Goal: Task Accomplishment & Management: Use online tool/utility

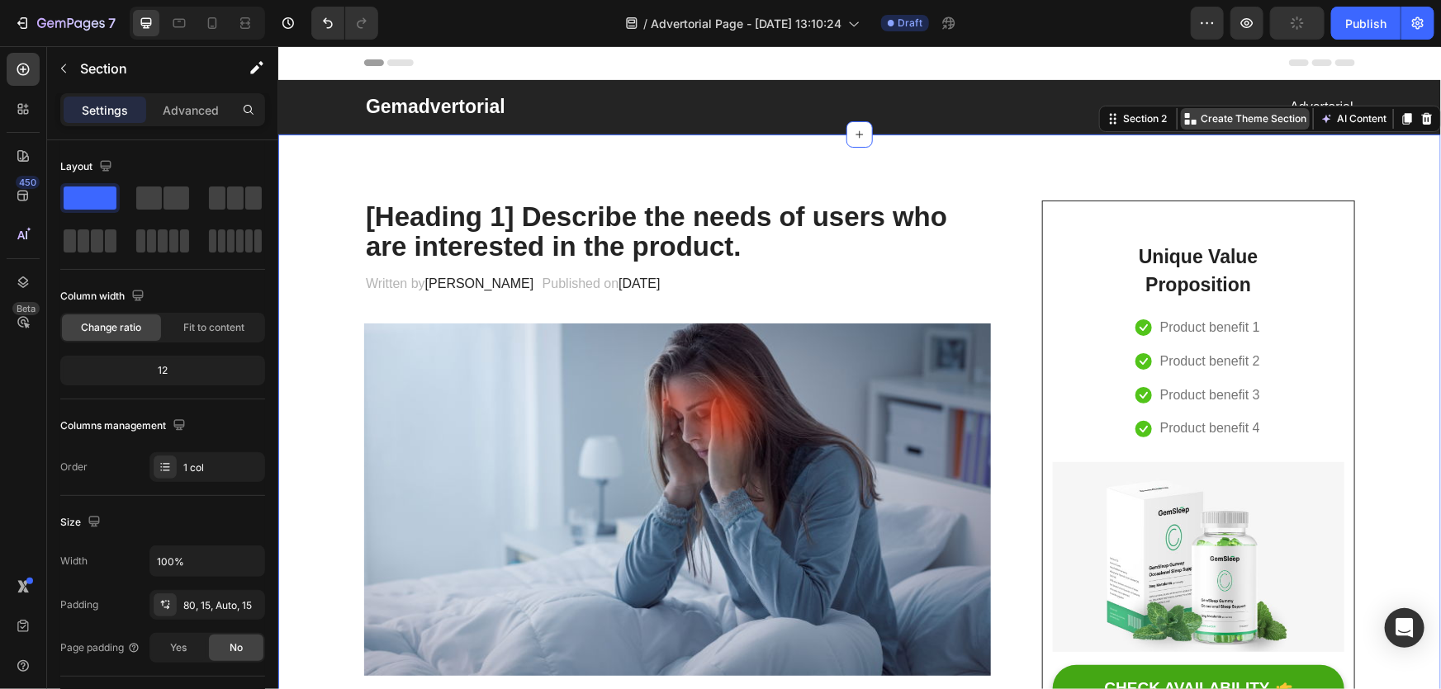
click at [1251, 112] on p "Create Theme Section" at bounding box center [1252, 118] width 106 height 15
click at [800, 207] on p "[Heading 1] Describe the needs of users who are interested in the product." at bounding box center [676, 231] width 623 height 60
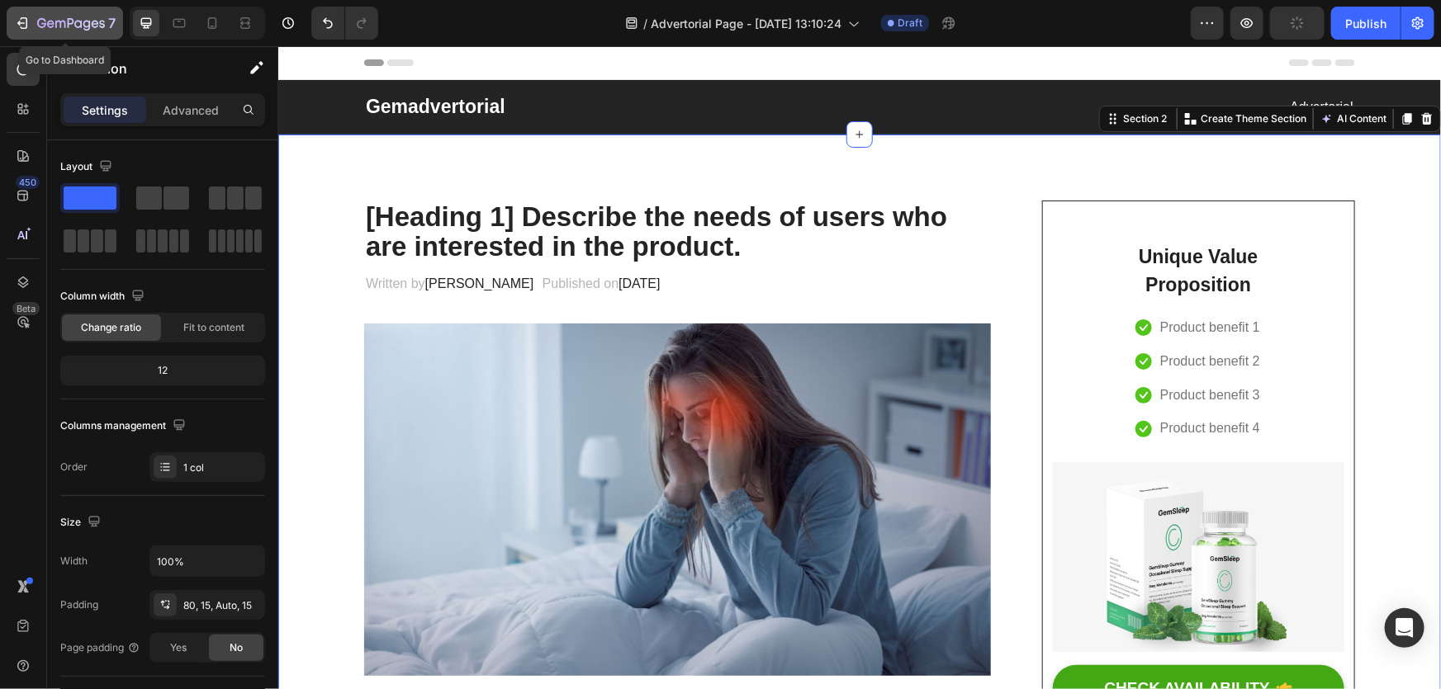
click at [30, 28] on icon "button" at bounding box center [22, 23] width 17 height 17
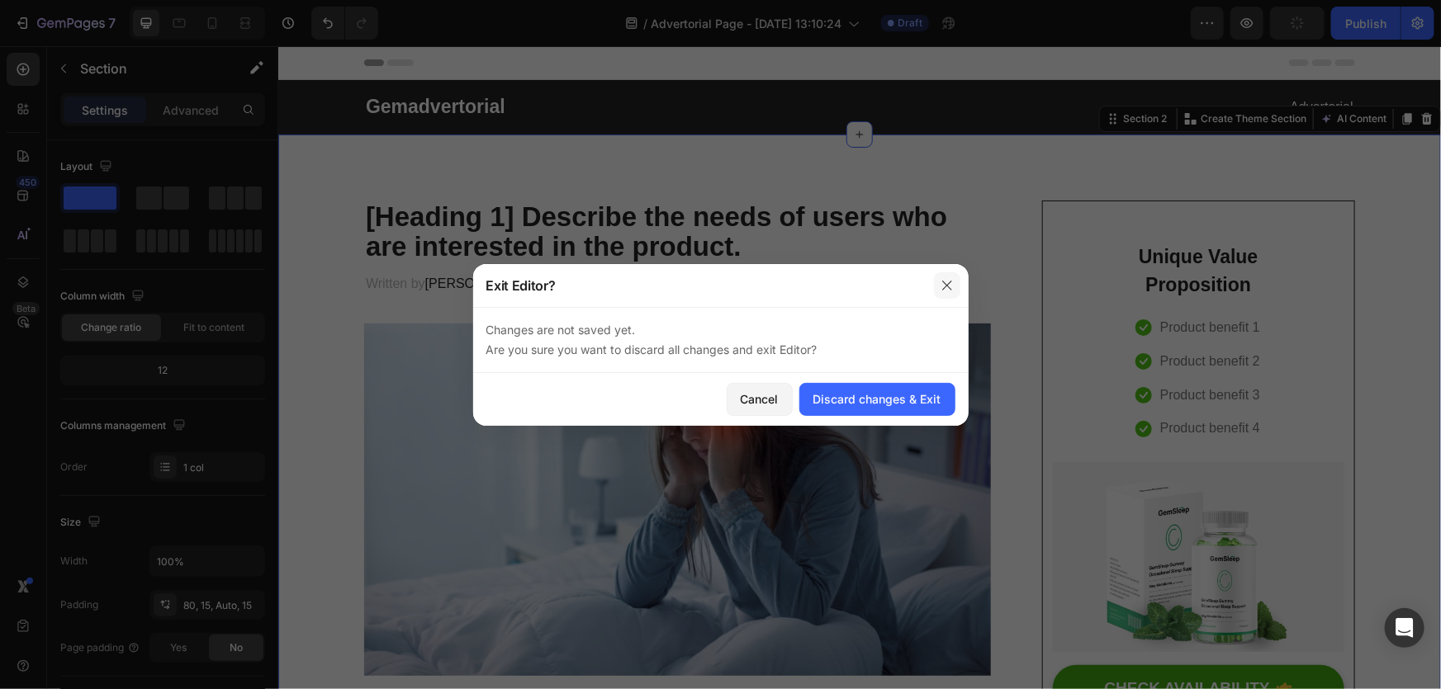
click at [949, 280] on icon "button" at bounding box center [946, 285] width 13 height 13
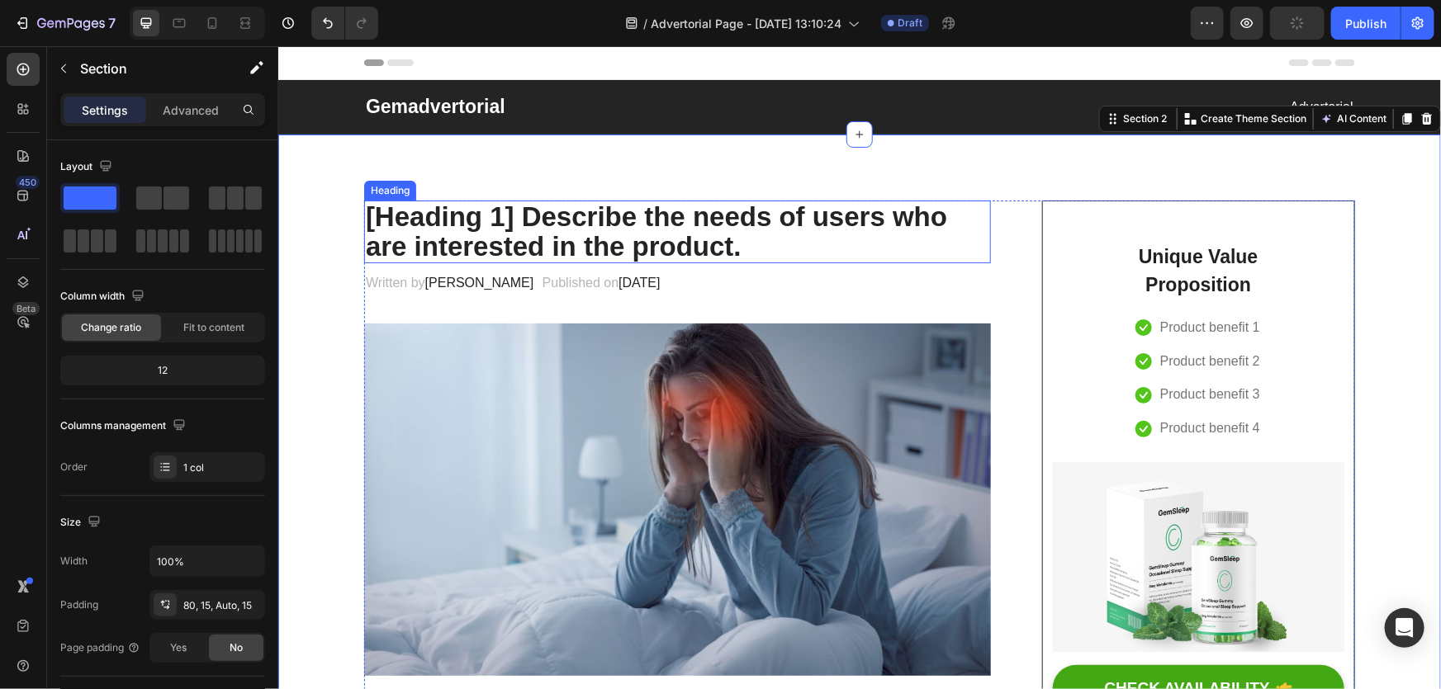
click at [481, 217] on p "[Heading 1] Describe the needs of users who are interested in the product." at bounding box center [676, 231] width 623 height 60
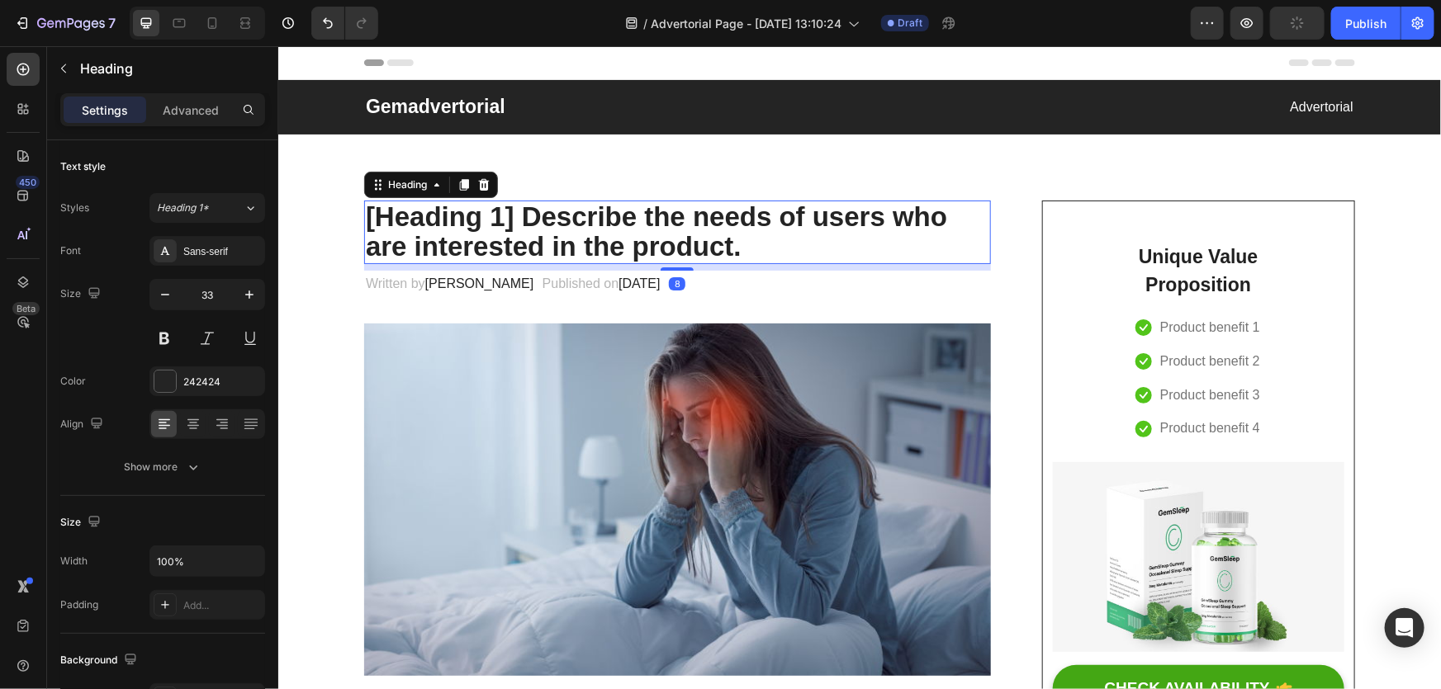
click at [527, 217] on p "[Heading 1] Describe the needs of users who are interested in the product." at bounding box center [676, 231] width 623 height 60
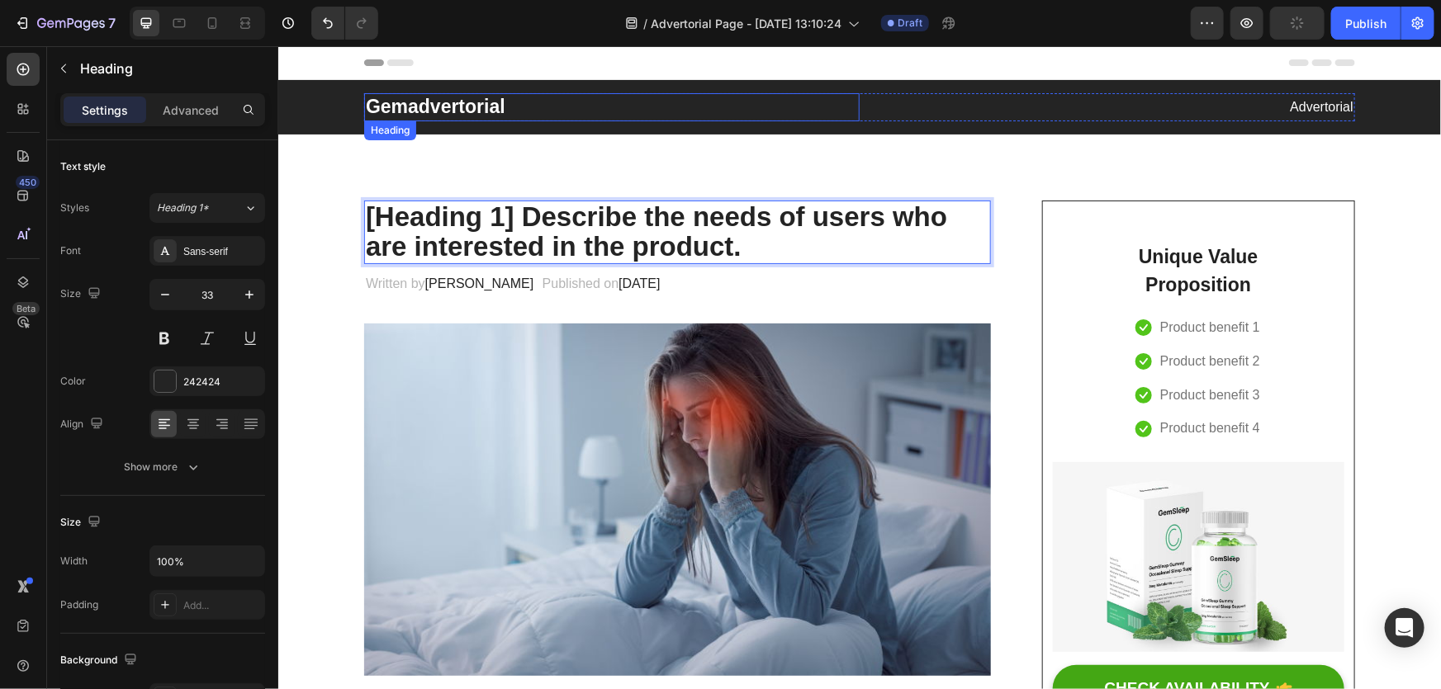
click at [467, 110] on p "Gemadvertorial" at bounding box center [611, 106] width 492 height 25
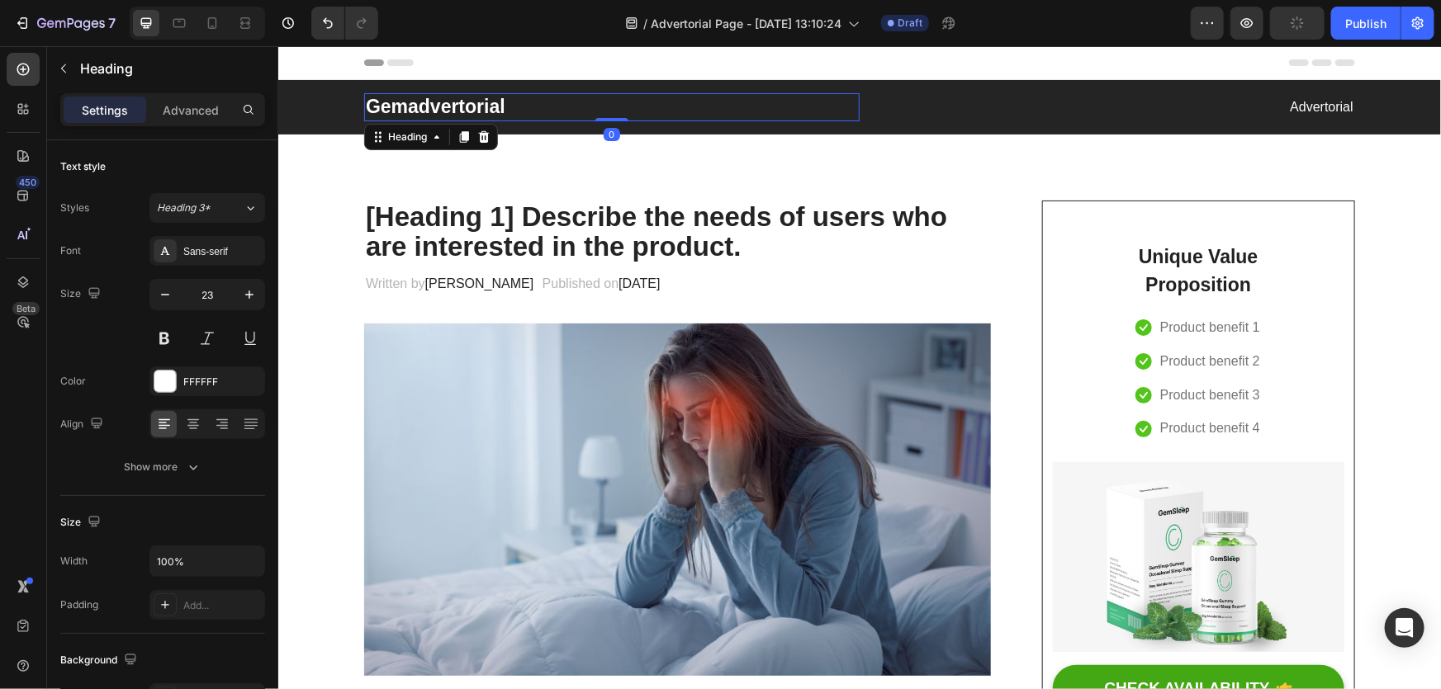
click at [467, 110] on p "Gemadvertorial" at bounding box center [611, 106] width 492 height 25
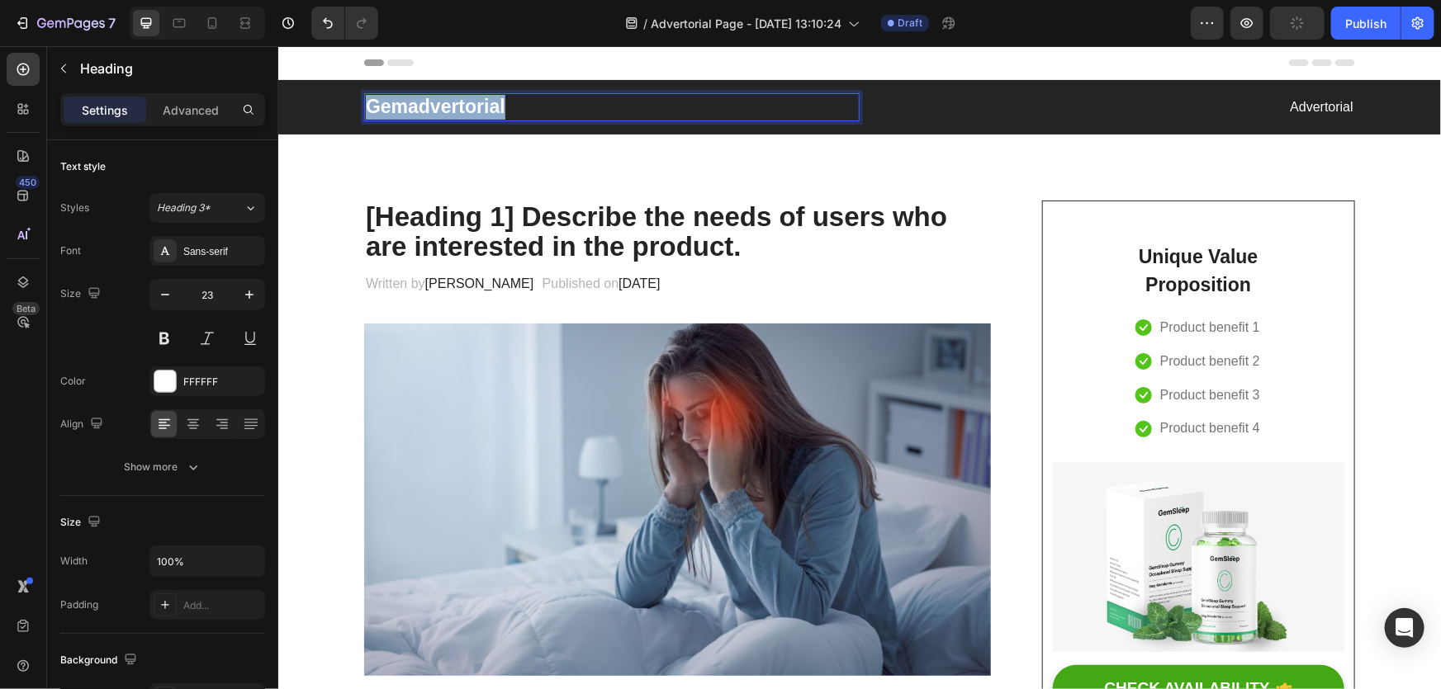
click at [467, 110] on p "Gemadvertorial" at bounding box center [611, 106] width 492 height 25
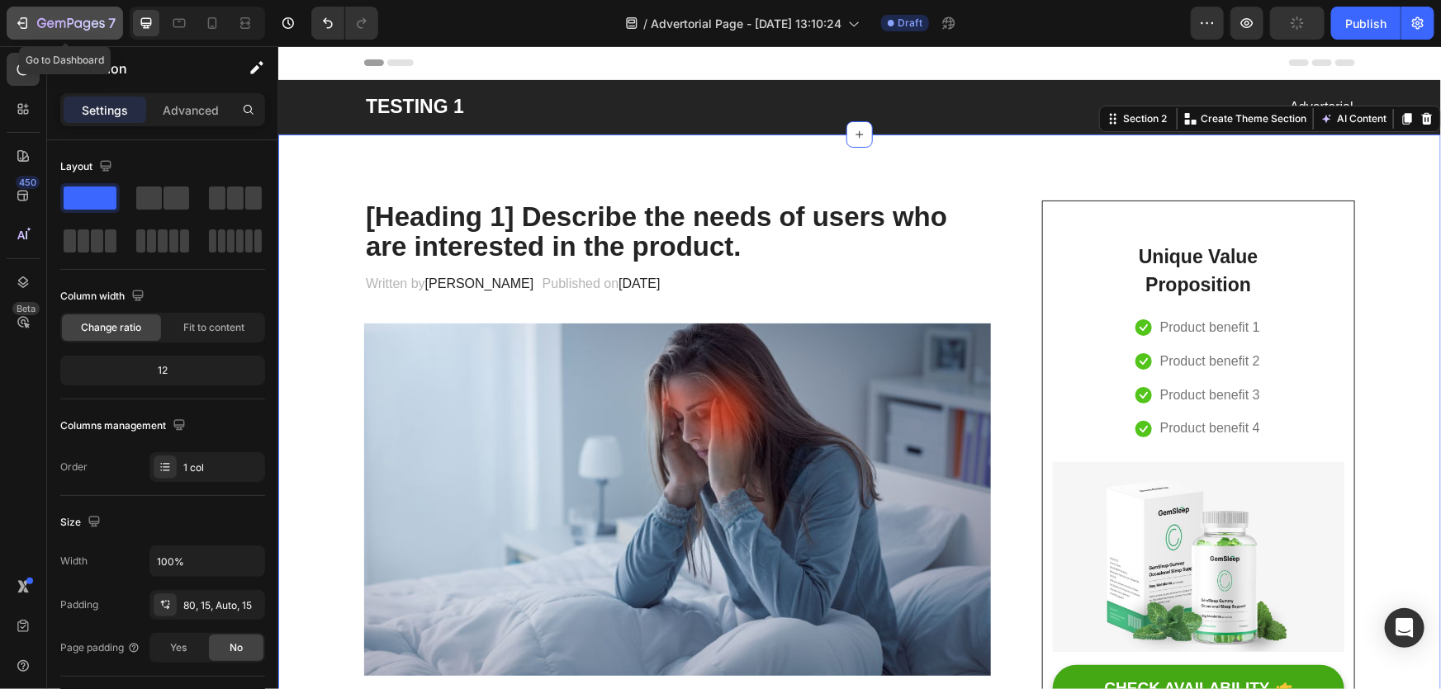
click at [43, 17] on icon "button" at bounding box center [71, 24] width 68 height 14
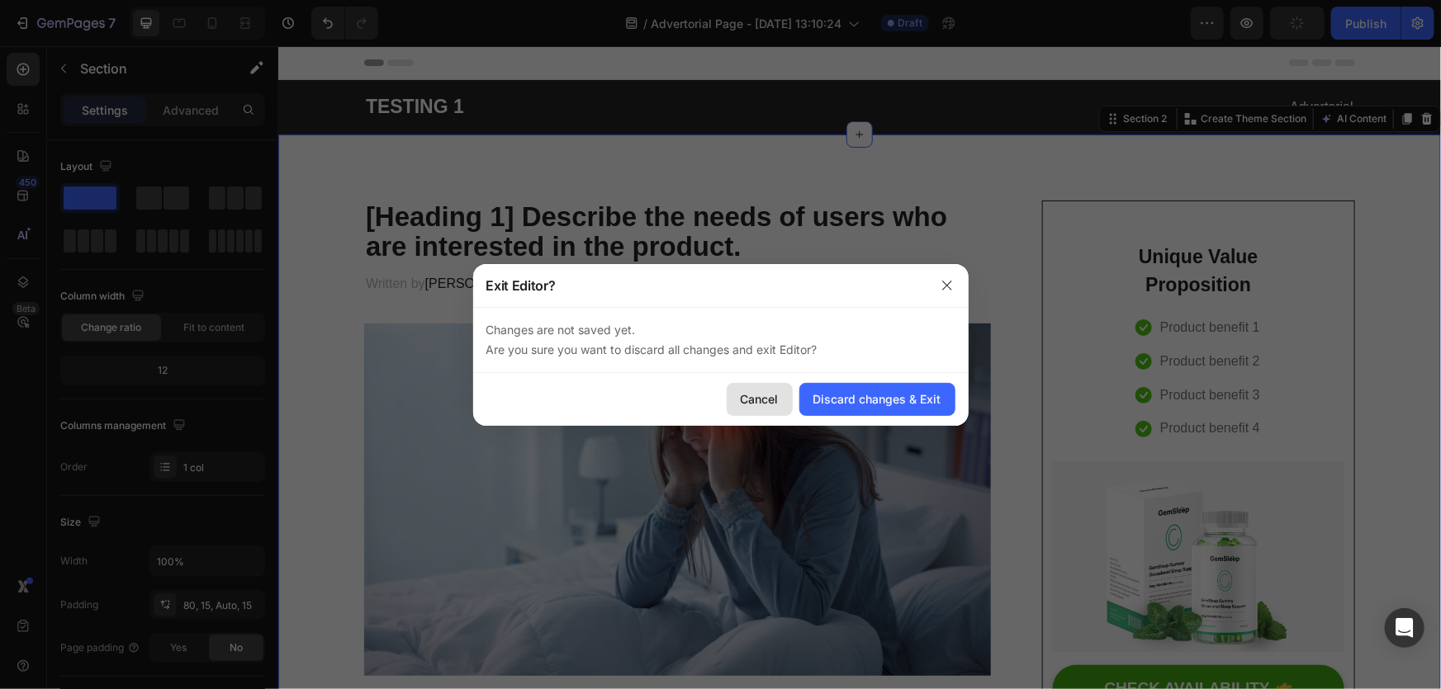
click at [768, 401] on div "Cancel" at bounding box center [759, 398] width 38 height 17
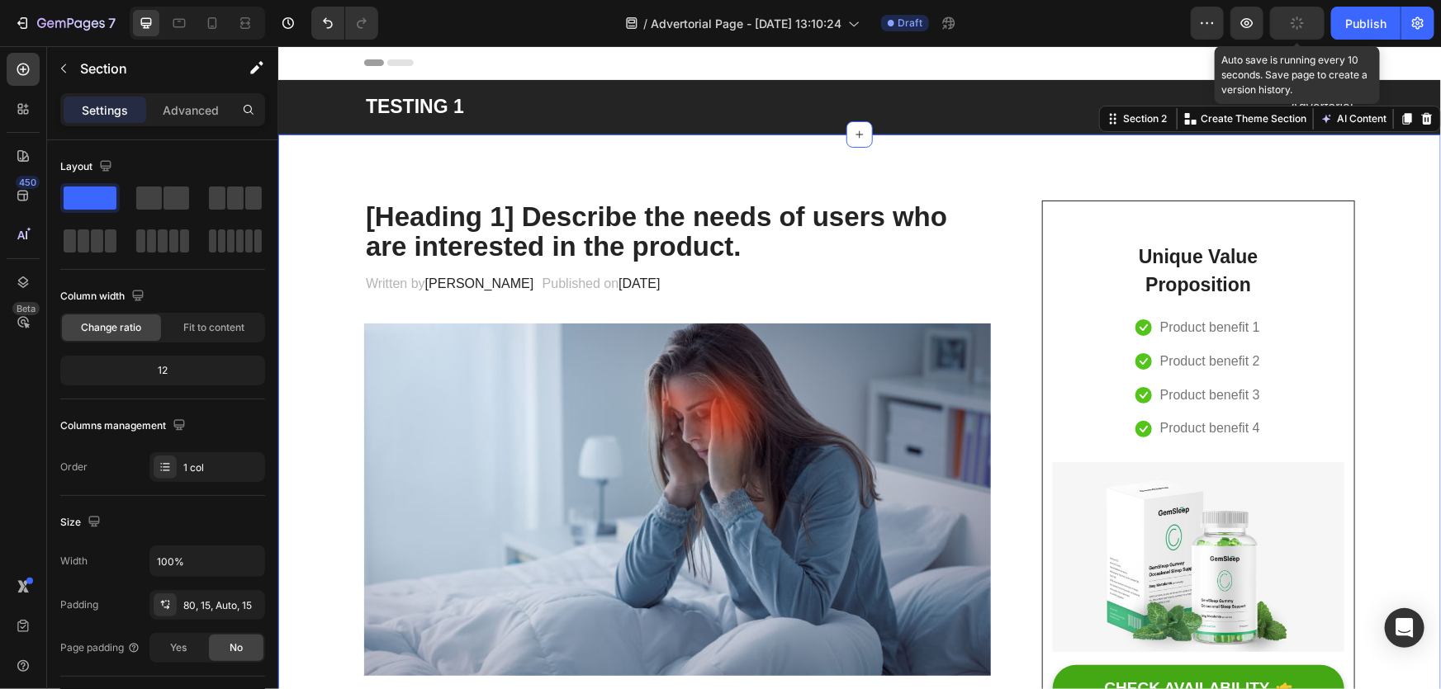
click at [1296, 23] on icon "button" at bounding box center [1296, 23] width 15 height 15
click at [1296, 23] on span "Save" at bounding box center [1297, 24] width 27 height 14
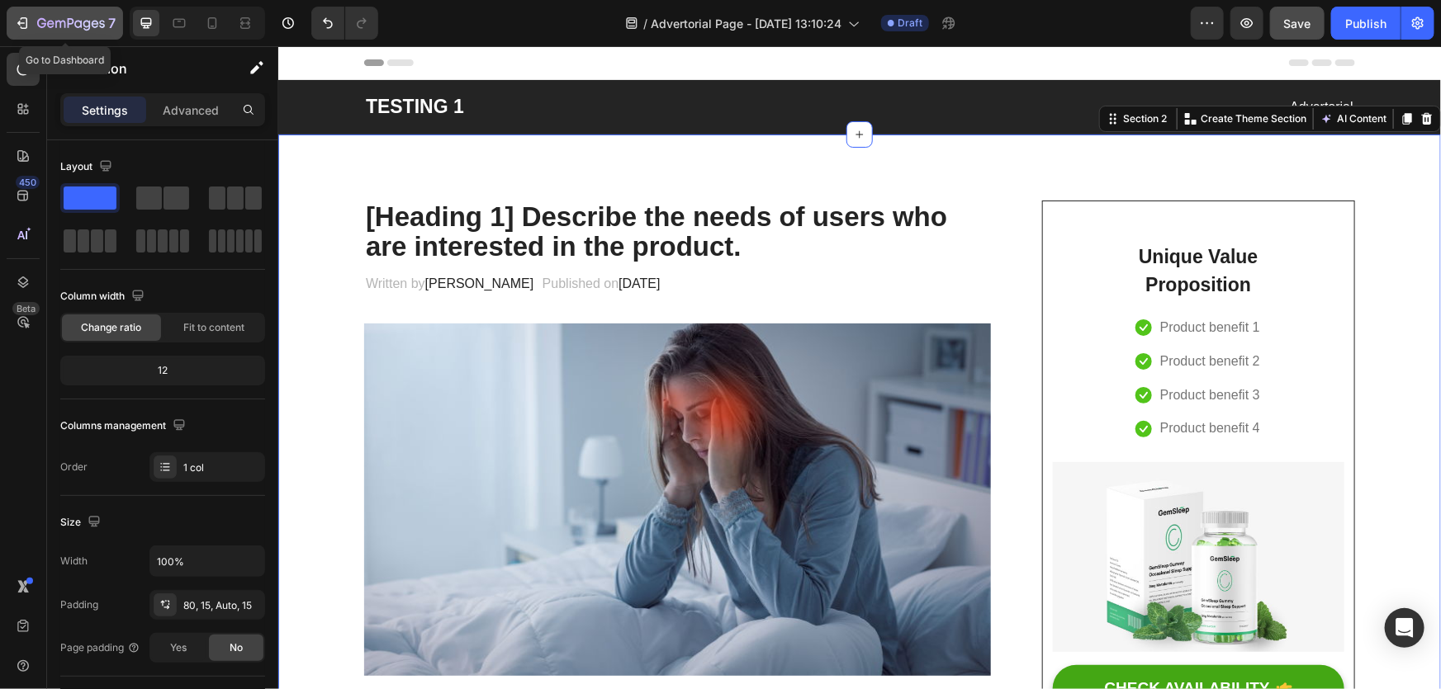
click at [66, 15] on div "7" at bounding box center [76, 23] width 78 height 20
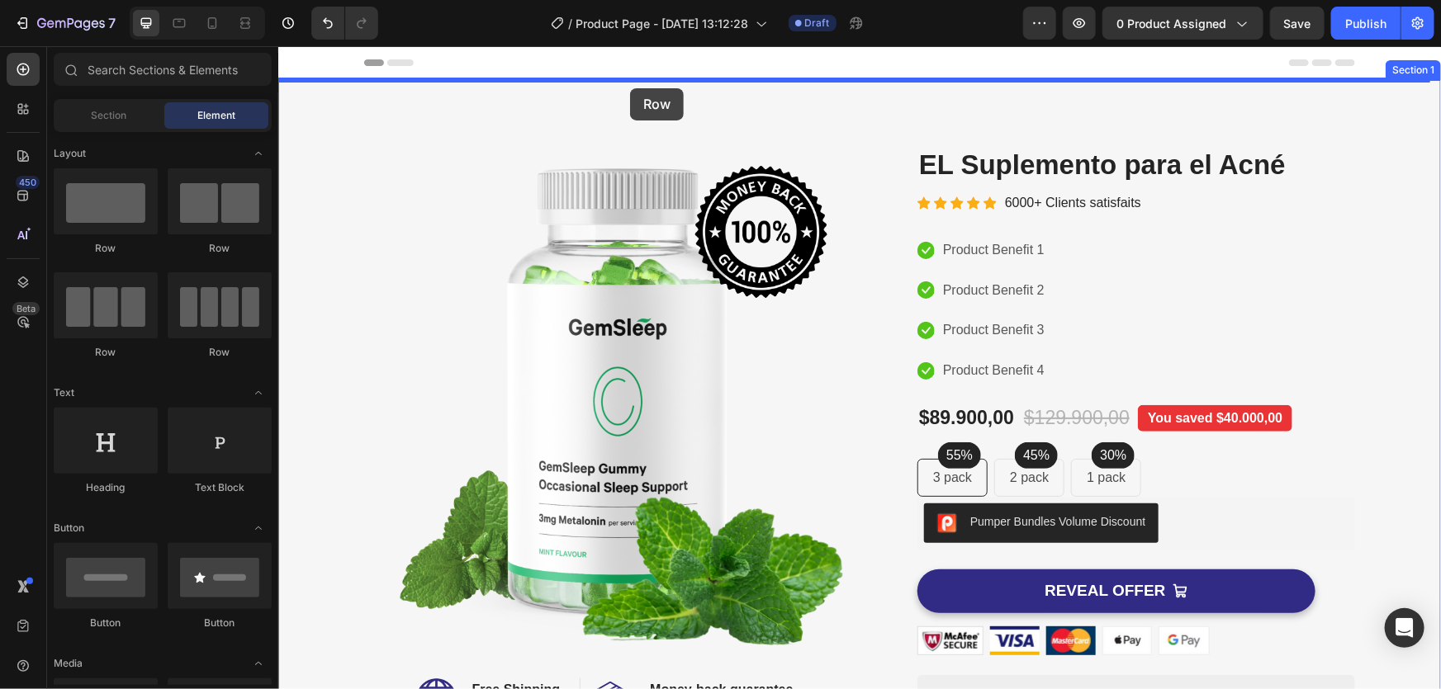
drag, startPoint x: 376, startPoint y: 245, endPoint x: 629, endPoint y: 88, distance: 298.5
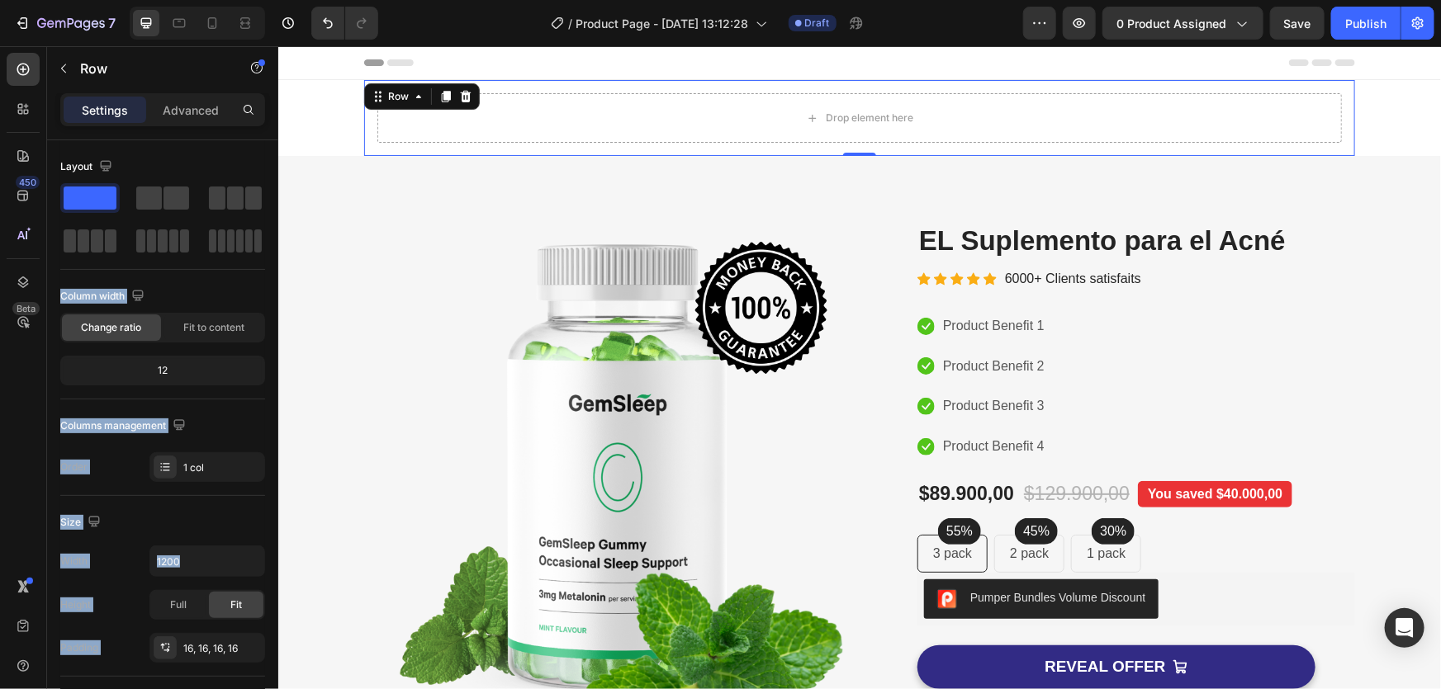
drag, startPoint x: 427, startPoint y: 240, endPoint x: 357, endPoint y: 170, distance: 99.2
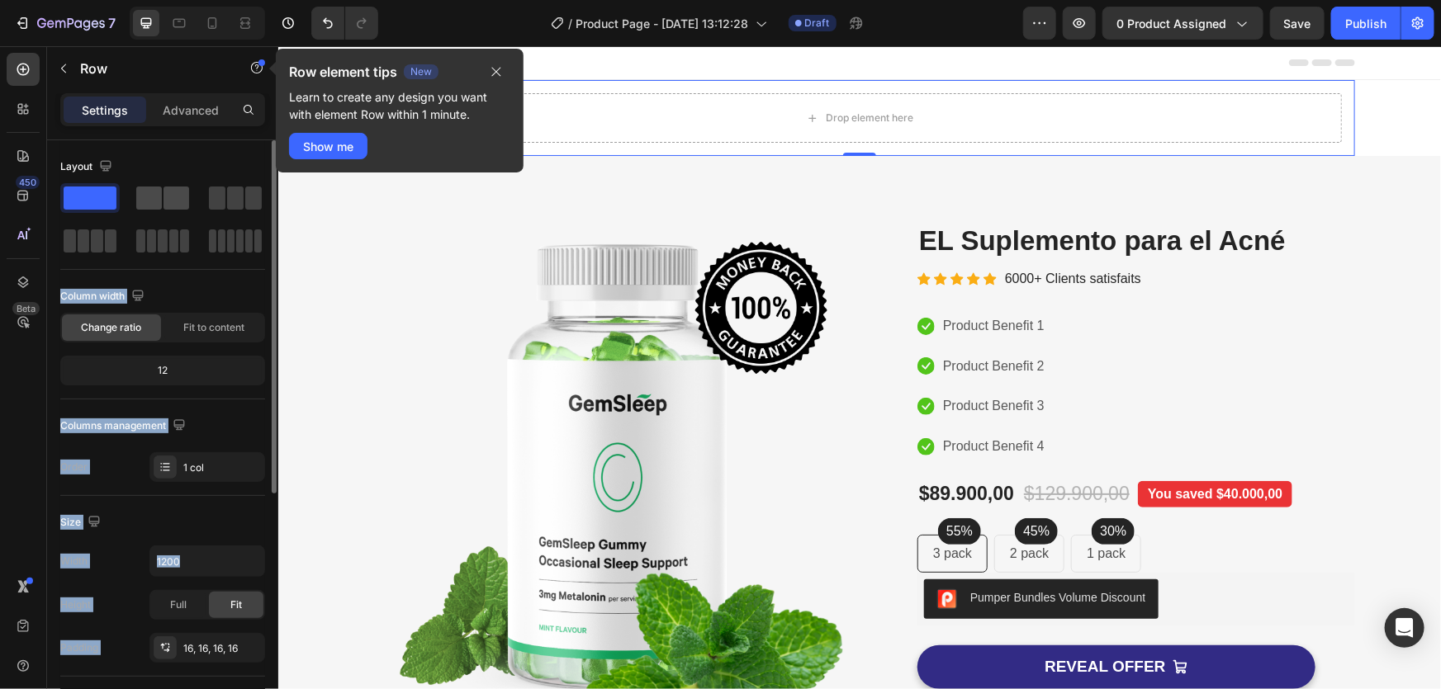
click at [149, 196] on span at bounding box center [149, 198] width 26 height 23
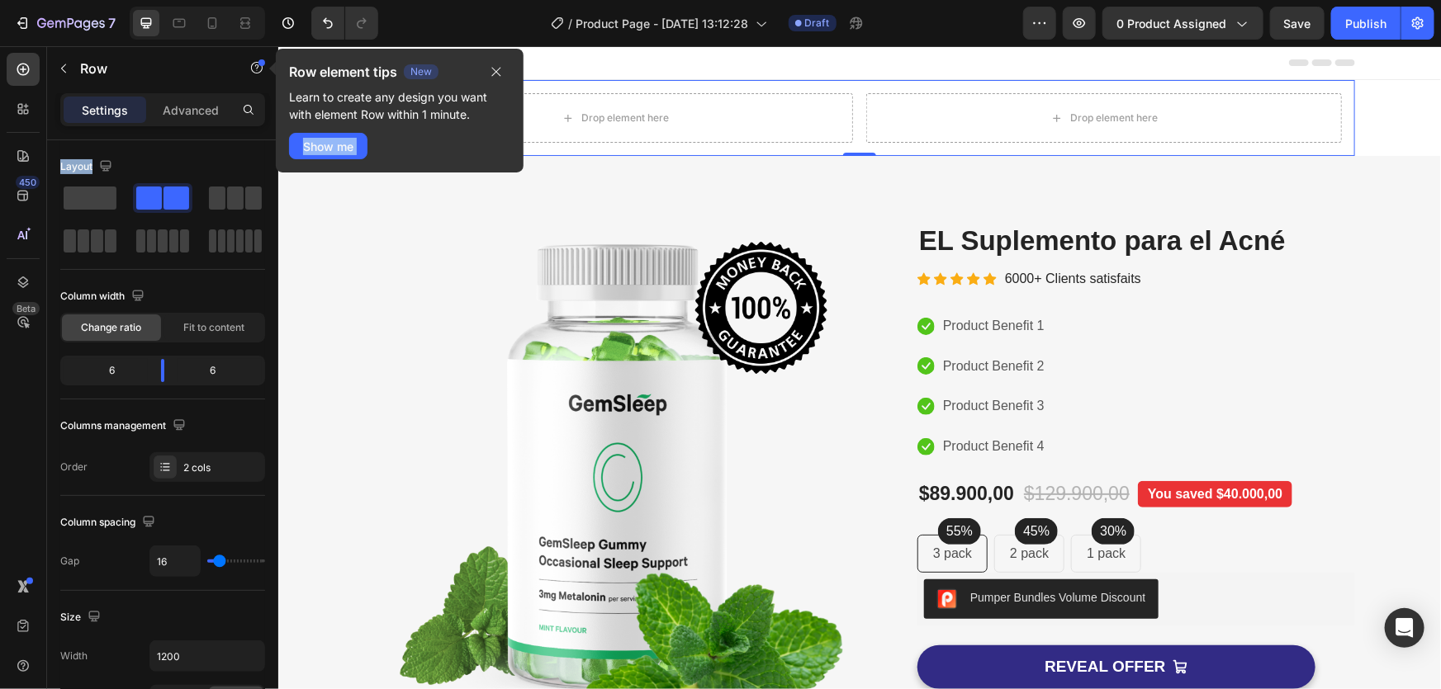
drag, startPoint x: 425, startPoint y: 245, endPoint x: 580, endPoint y: 68, distance: 235.2
click at [499, 75] on icon "button" at bounding box center [496, 72] width 9 height 9
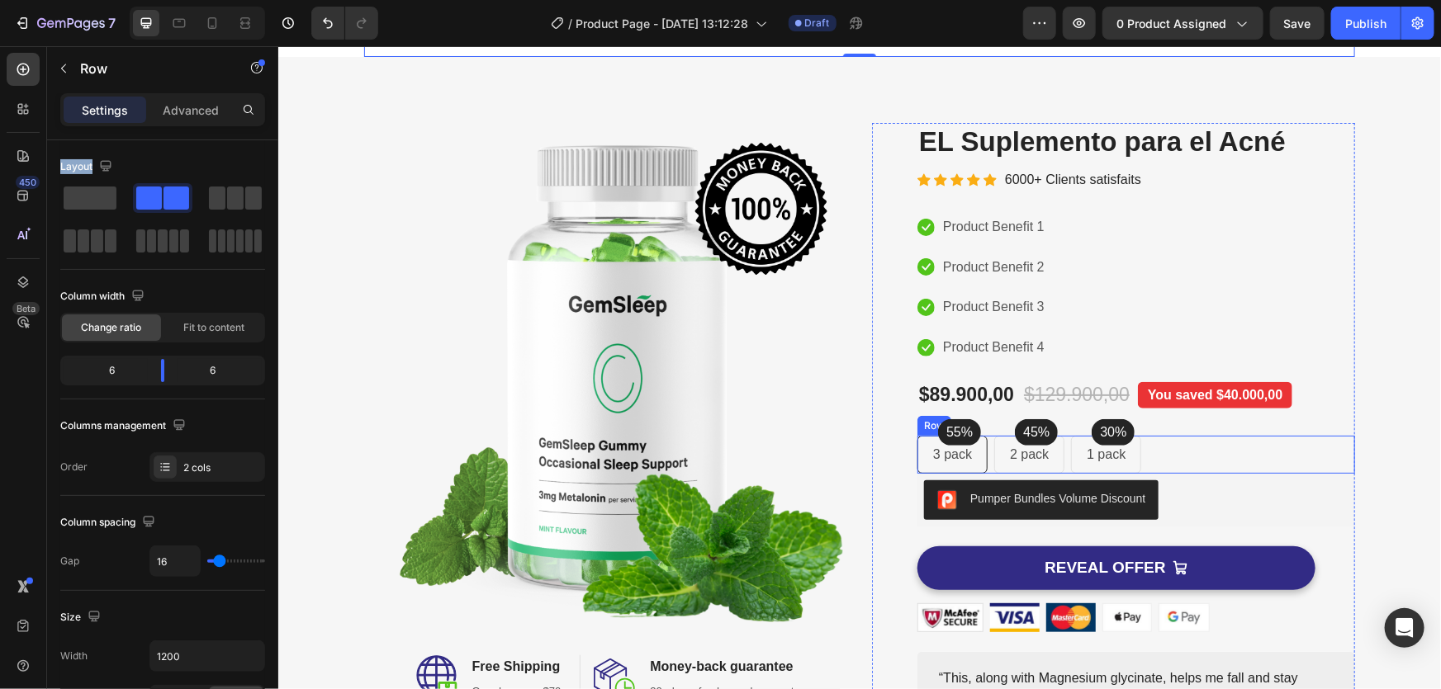
scroll to position [200, 0]
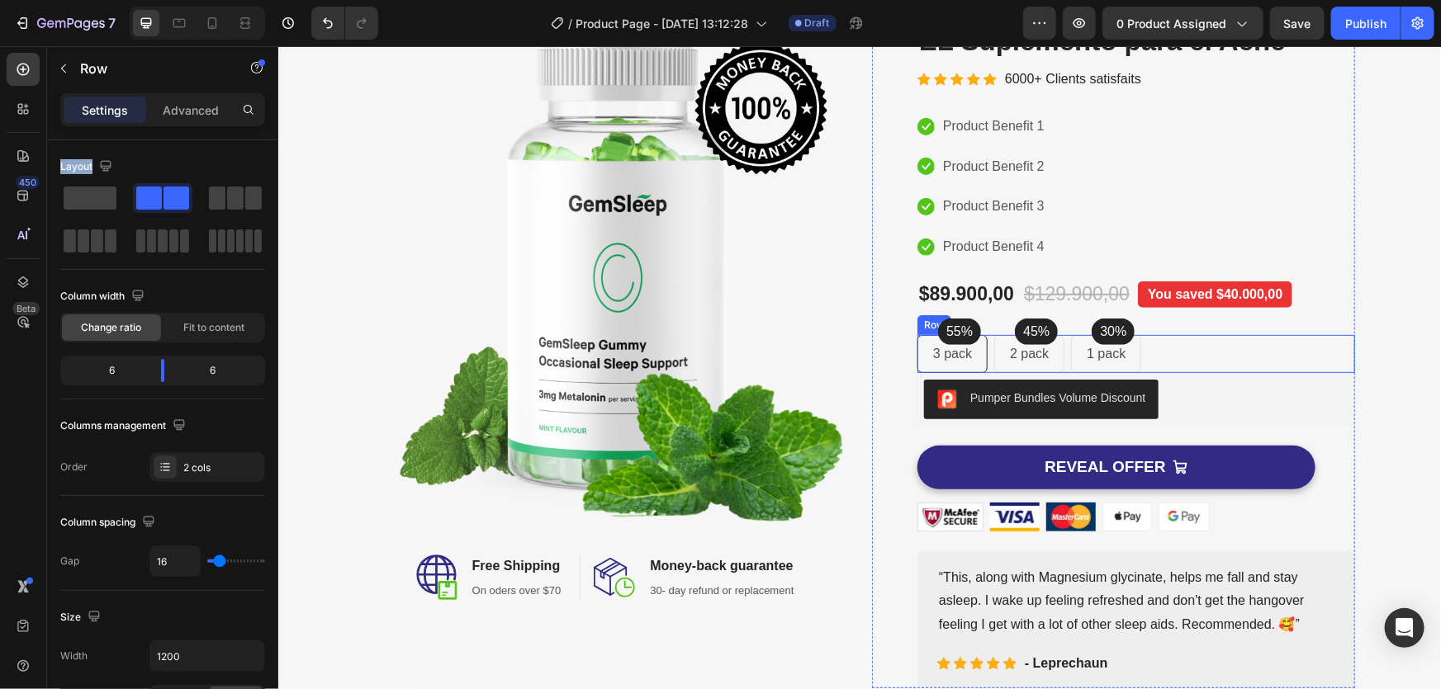
click at [1264, 356] on div "55% Text block Row 3 pack Text block Row 45% Text block Row 2 pack Text block R…" at bounding box center [1135, 353] width 438 height 38
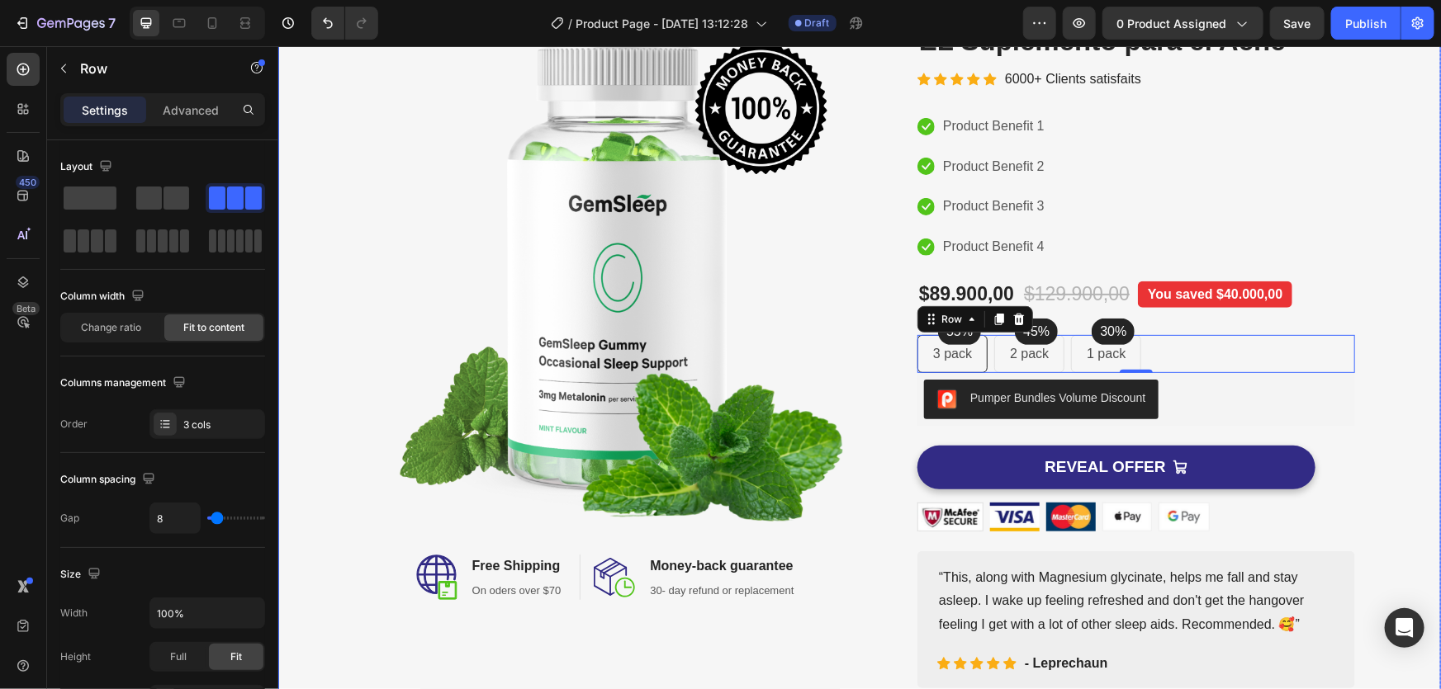
click at [1369, 329] on div "Image Image Free Shipping Heading On oders over $70 Text block Row Image Money-…" at bounding box center [859, 354] width 1138 height 666
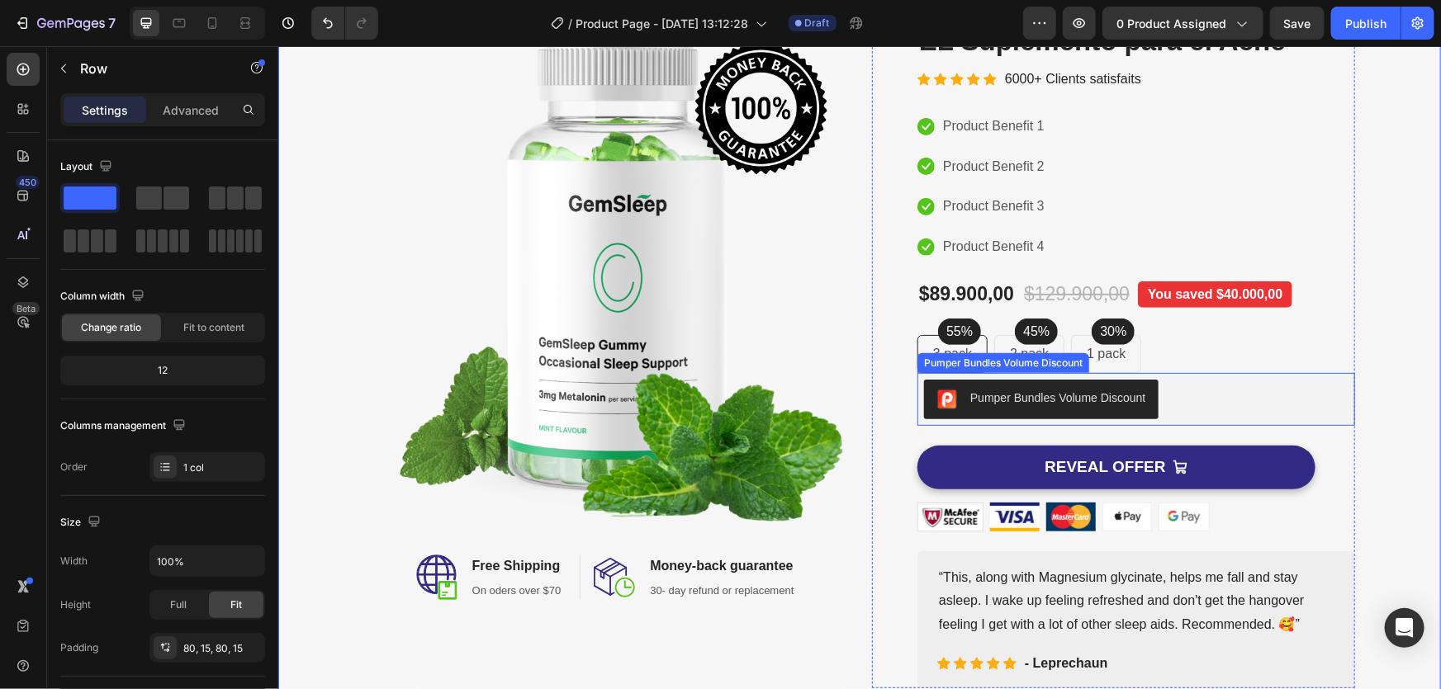
click at [1055, 405] on div "Pumper Bundles Volume Discount" at bounding box center [1040, 399] width 208 height 20
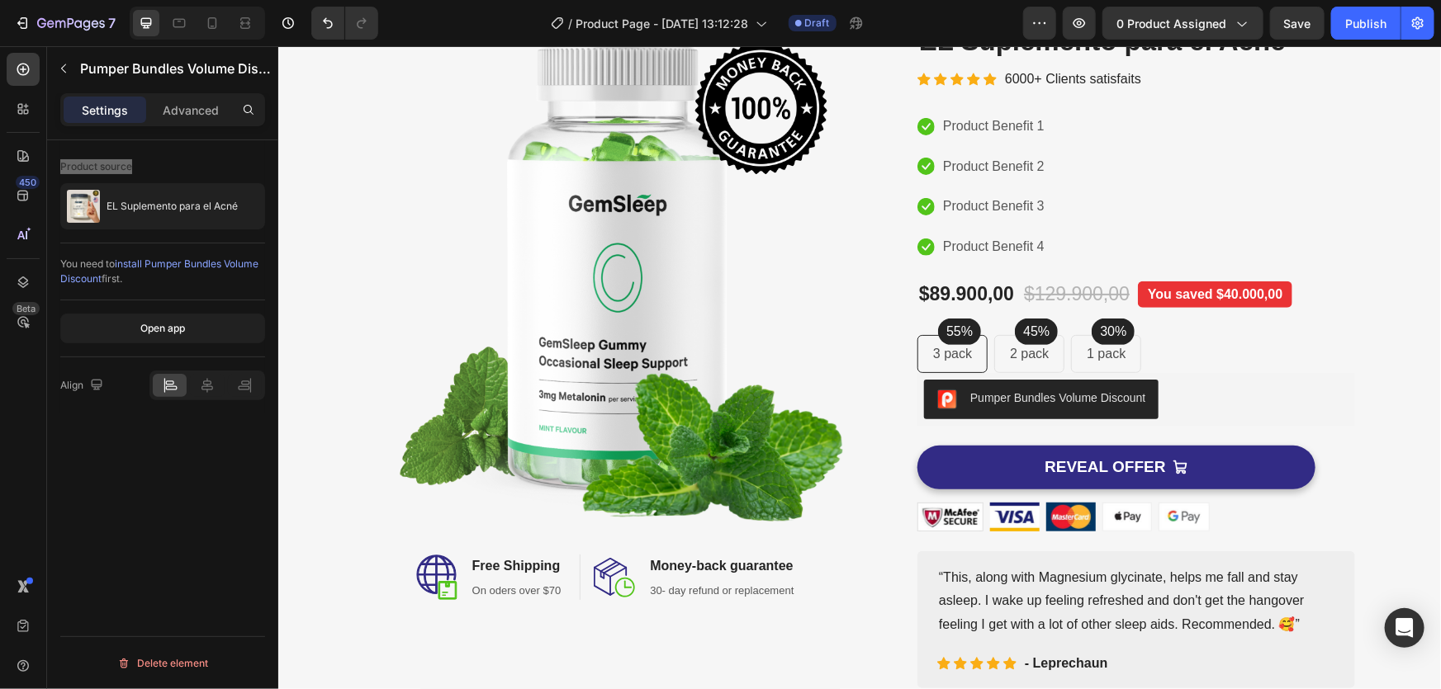
scroll to position [0, 0]
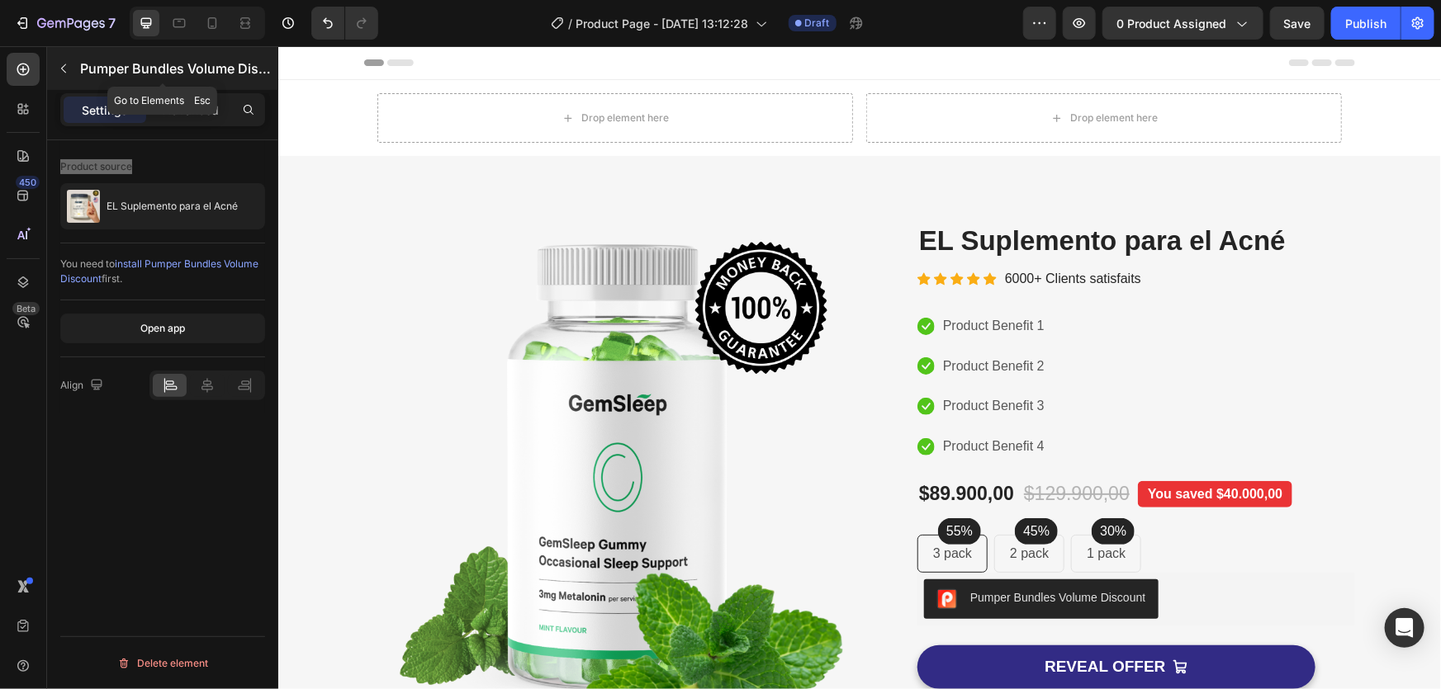
click at [60, 62] on icon "button" at bounding box center [63, 68] width 13 height 13
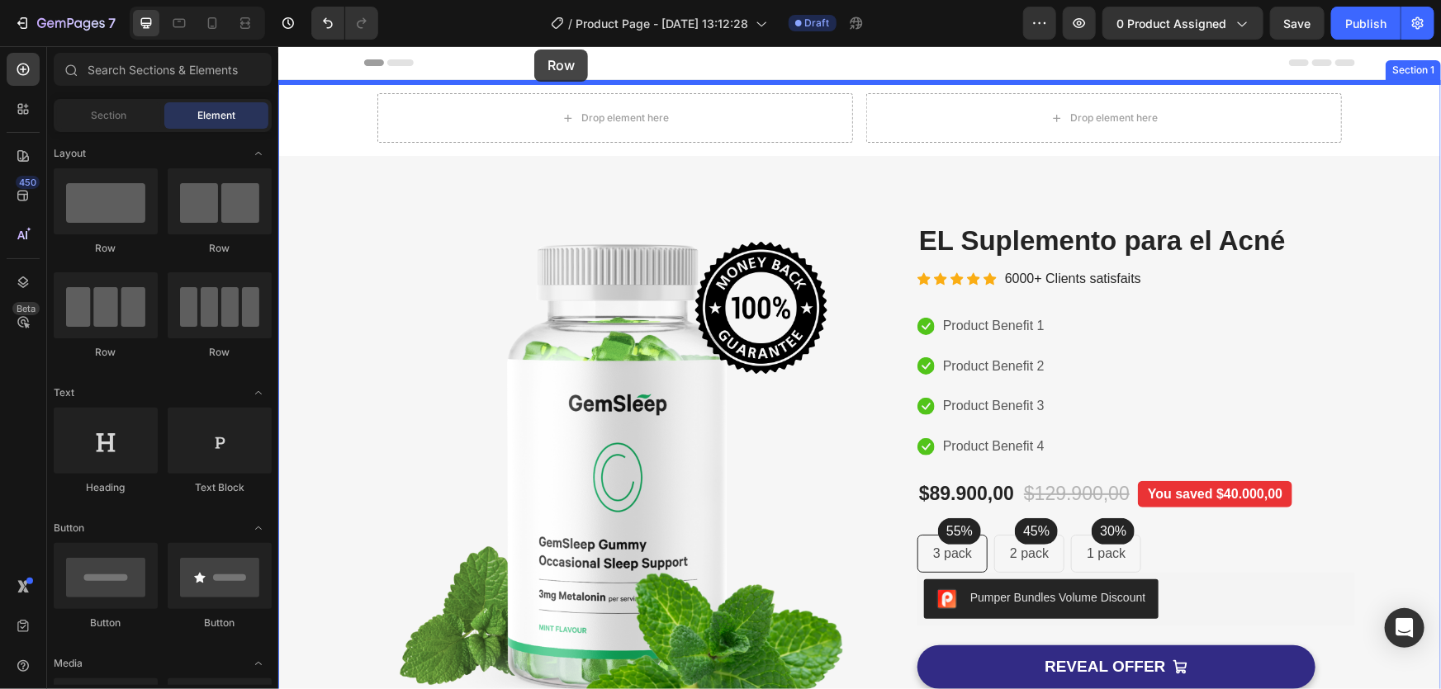
drag, startPoint x: 384, startPoint y: 260, endPoint x: 533, endPoint y: 49, distance: 258.8
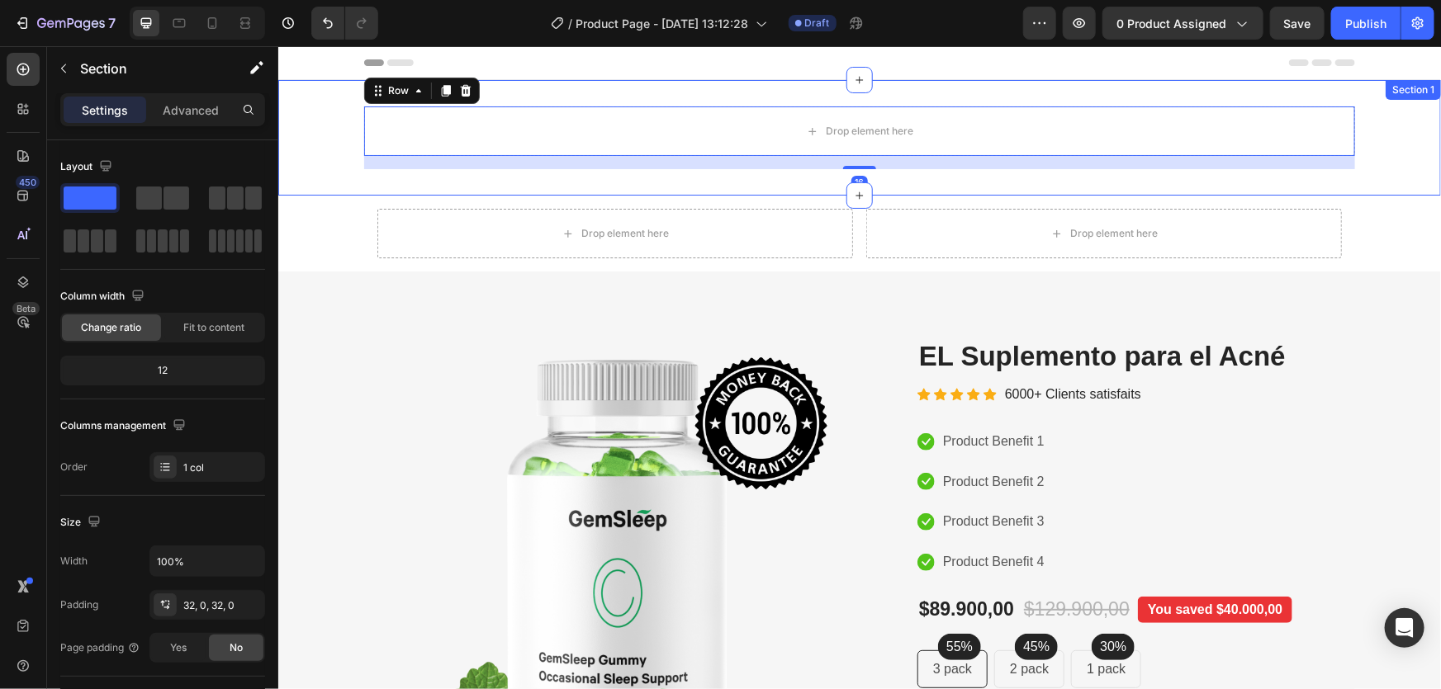
click at [333, 131] on div "Drop element here Row 16" at bounding box center [858, 137] width 1162 height 63
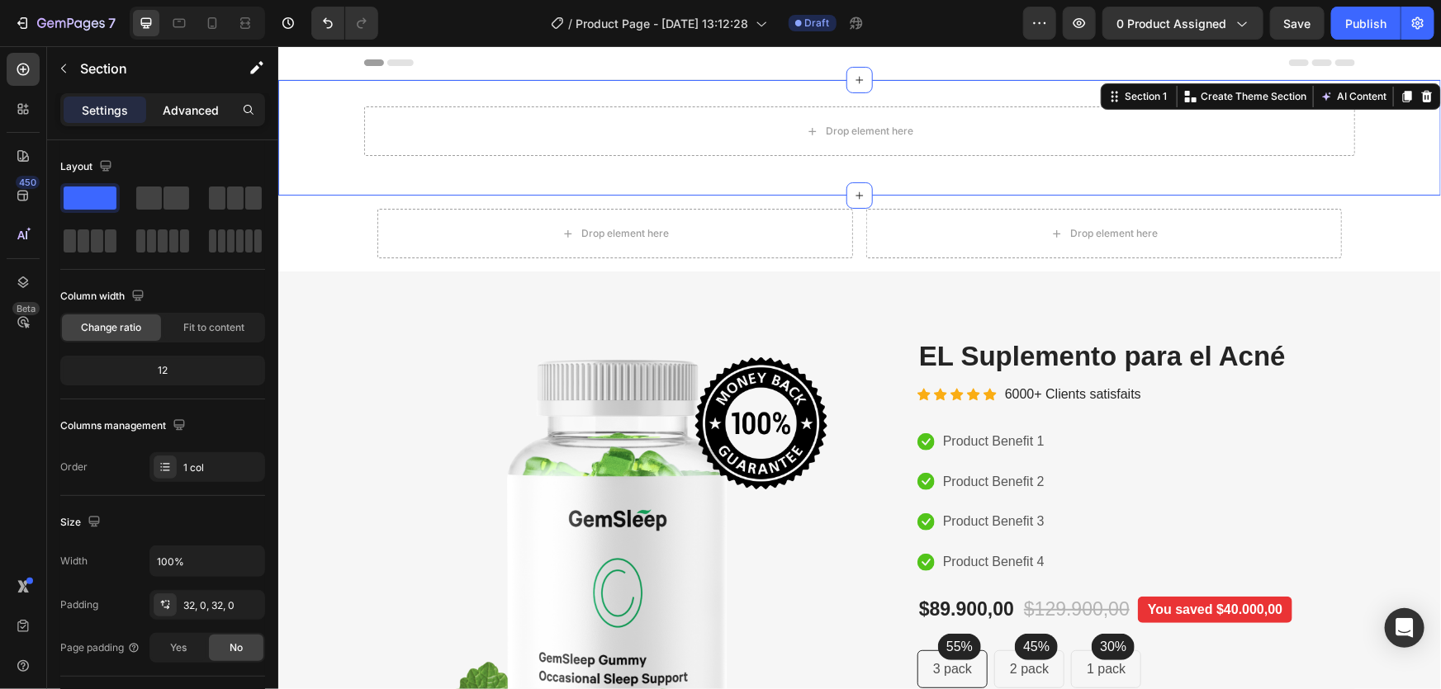
click at [211, 115] on p "Advanced" at bounding box center [191, 110] width 56 height 17
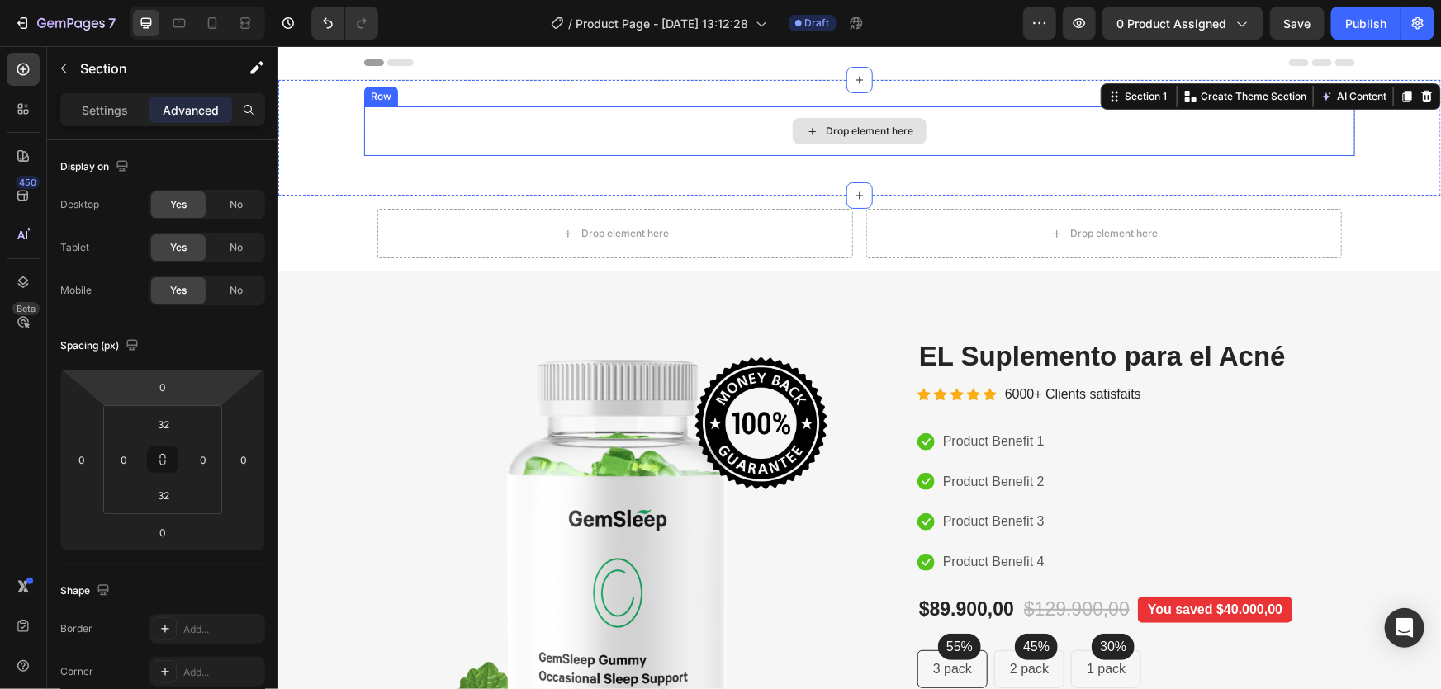
click at [632, 143] on div "Drop element here" at bounding box center [858, 131] width 991 height 50
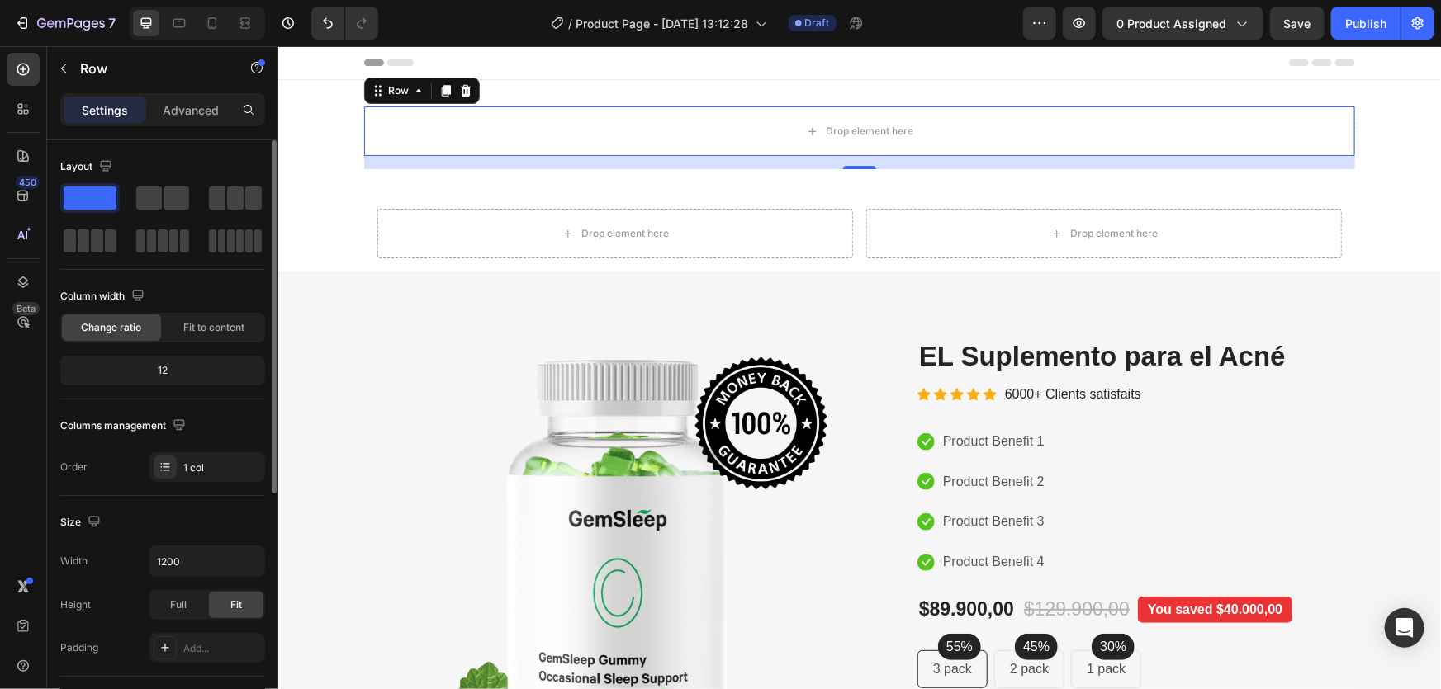
click at [102, 196] on span at bounding box center [90, 198] width 53 height 23
drag, startPoint x: 395, startPoint y: 248, endPoint x: 852, endPoint y: 115, distance: 475.7
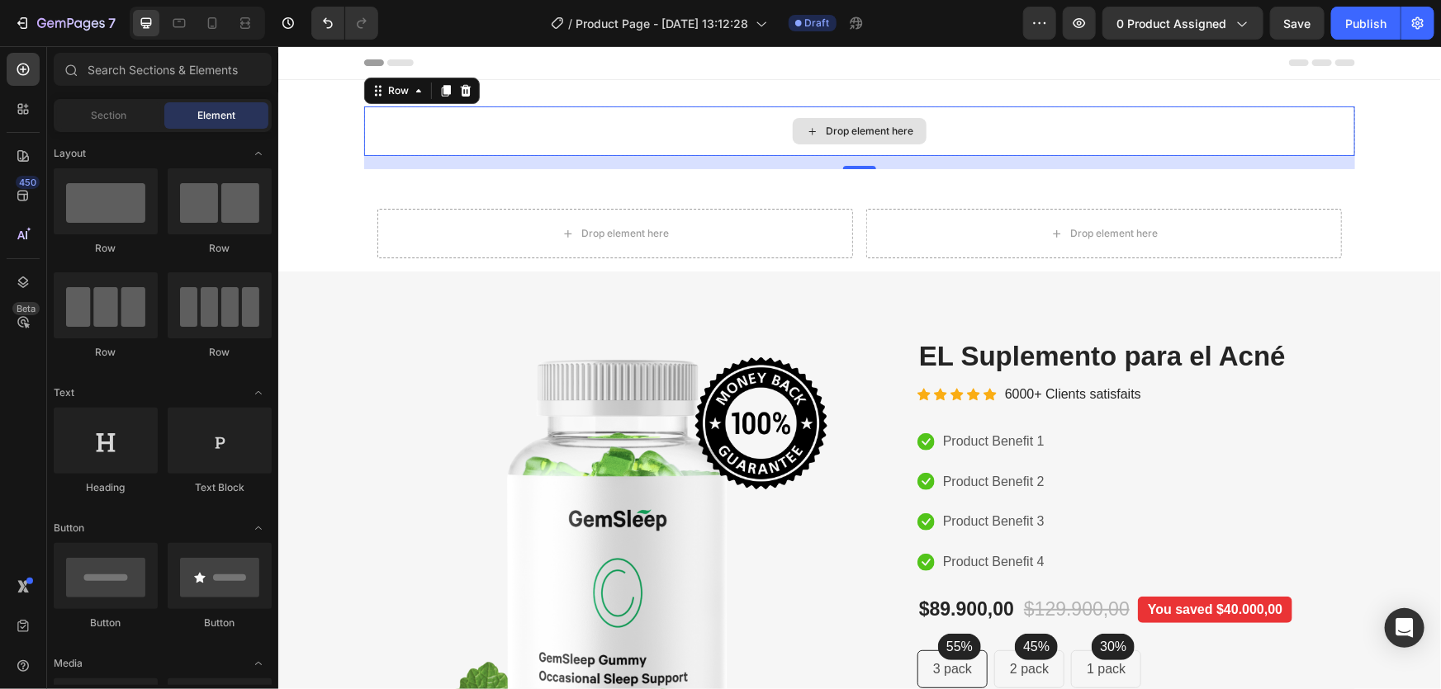
click at [825, 128] on div "Drop element here" at bounding box center [869, 130] width 88 height 13
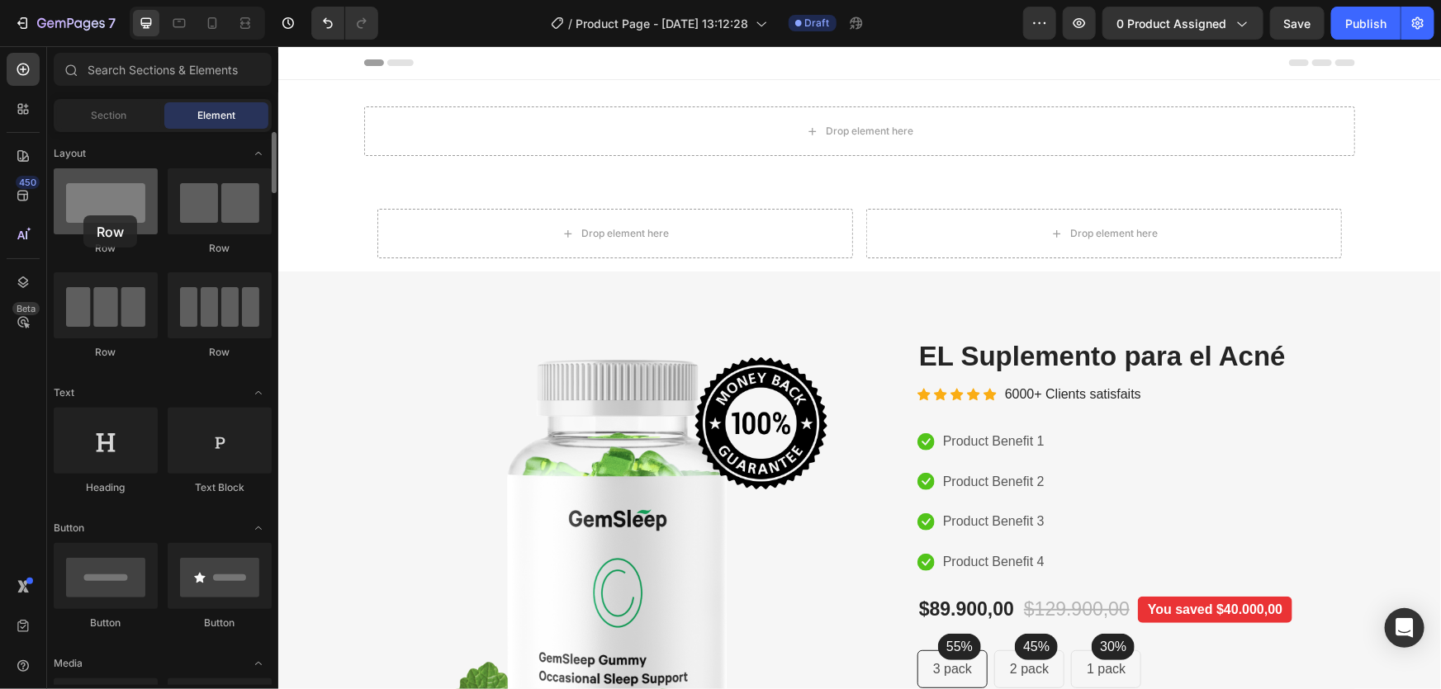
click at [83, 215] on div at bounding box center [106, 201] width 104 height 66
click at [111, 214] on div at bounding box center [106, 201] width 104 height 66
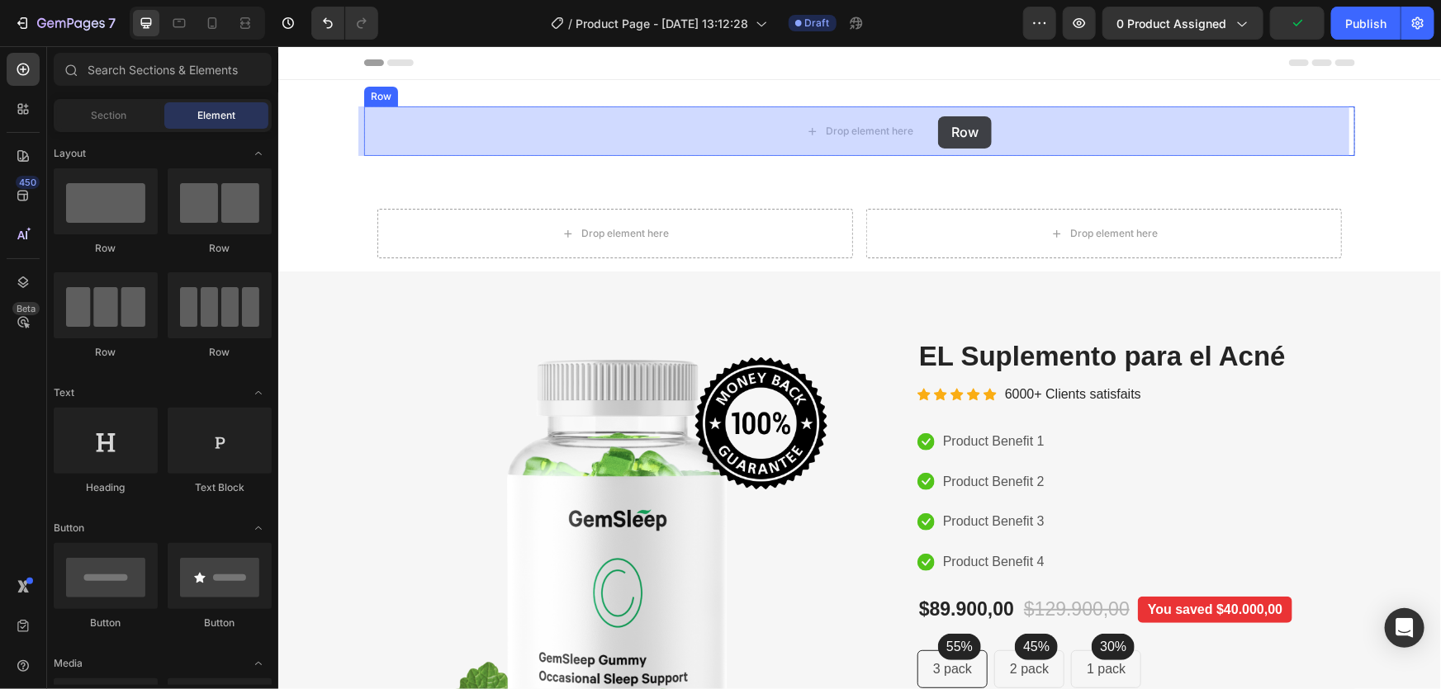
drag, startPoint x: 388, startPoint y: 259, endPoint x: 885, endPoint y: 130, distance: 513.6
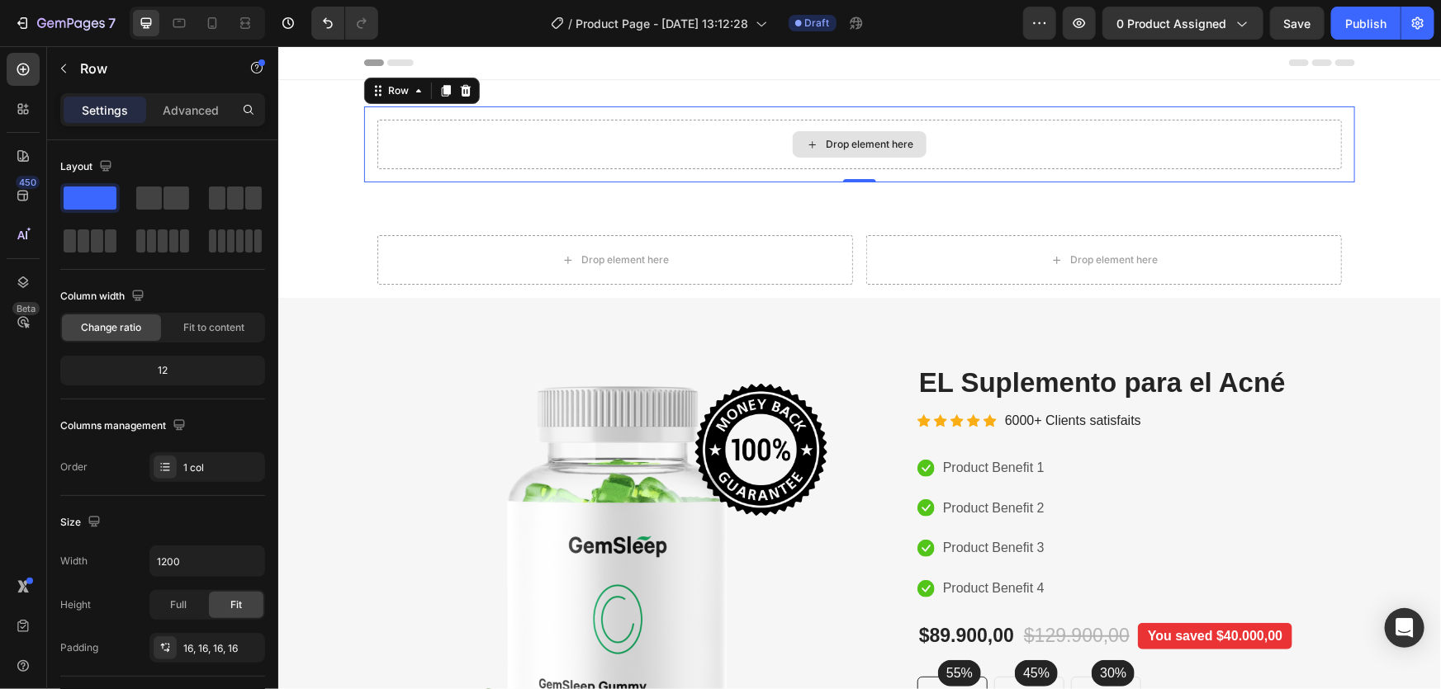
click at [901, 149] on div "Drop element here" at bounding box center [869, 143] width 88 height 13
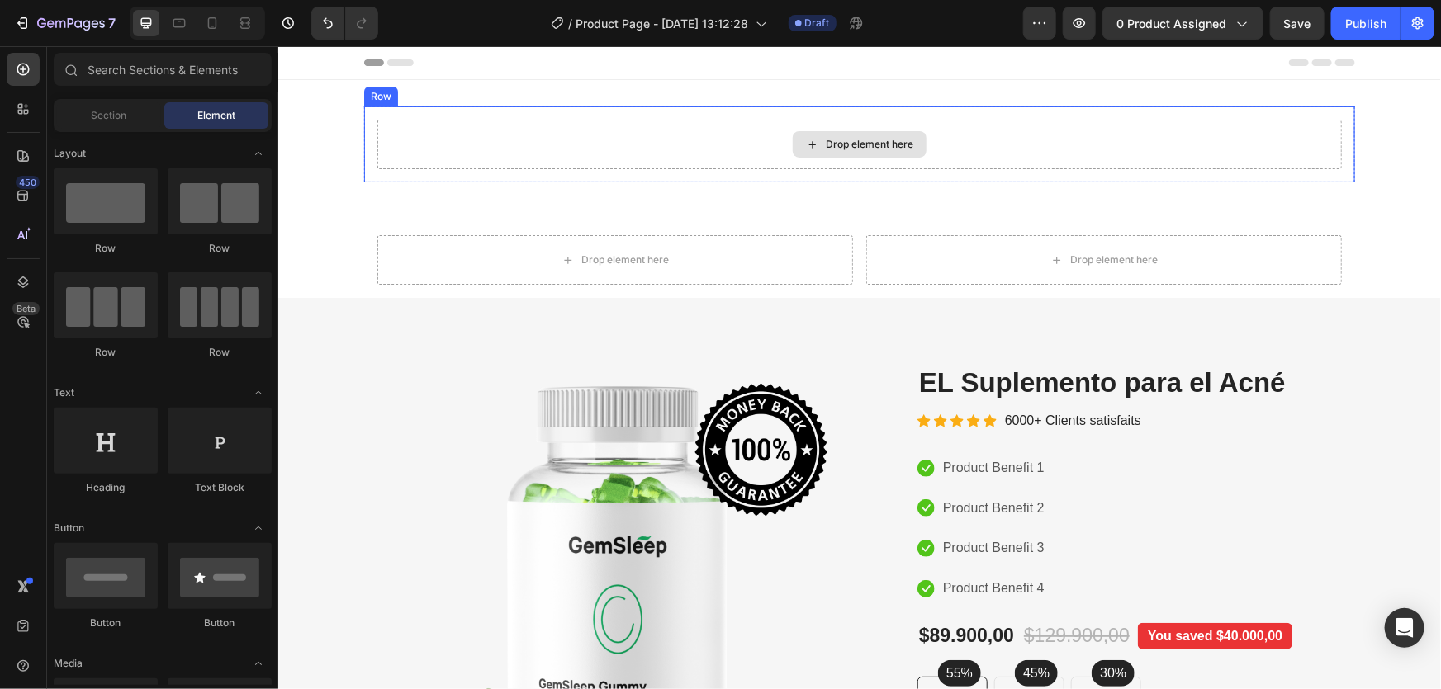
click at [442, 130] on div "Drop element here" at bounding box center [858, 144] width 964 height 50
click at [817, 135] on div "Drop element here" at bounding box center [859, 143] width 134 height 26
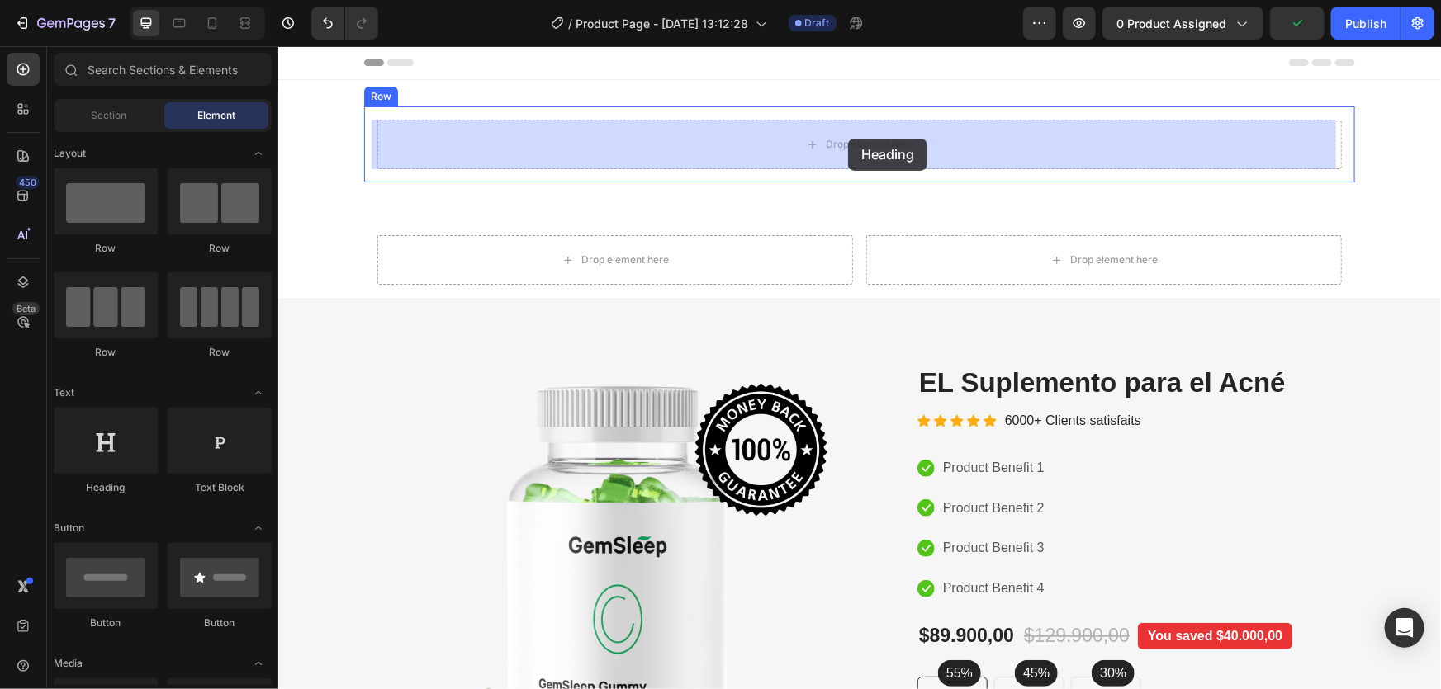
drag, startPoint x: 370, startPoint y: 475, endPoint x: 417, endPoint y: 177, distance: 301.7
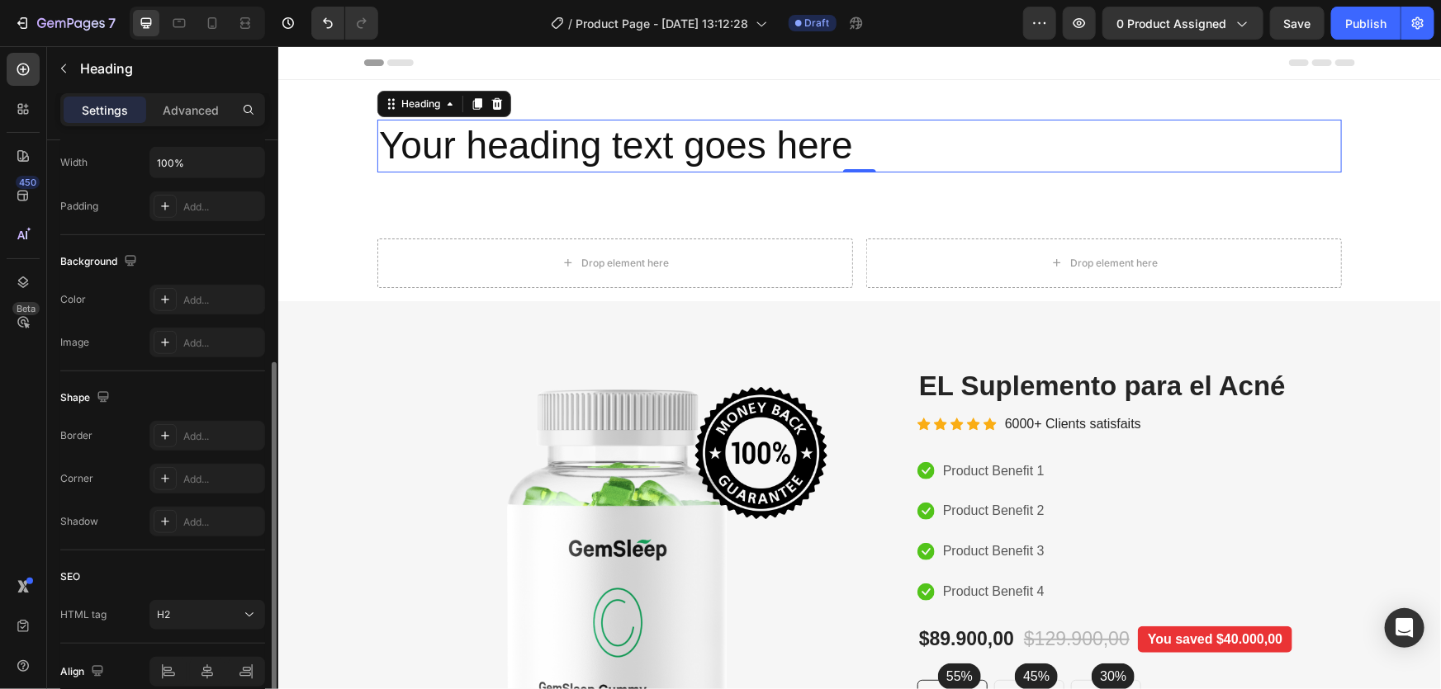
scroll to position [299, 0]
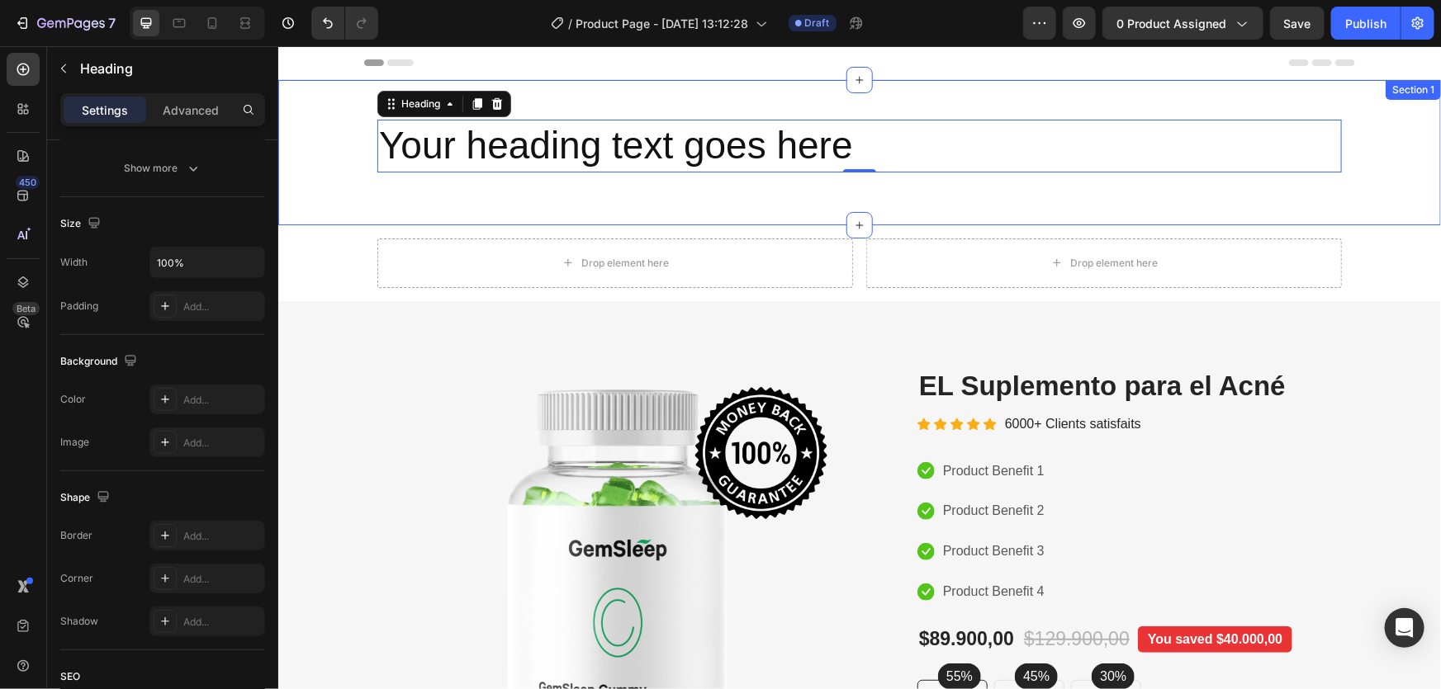
click at [329, 126] on div "Your heading text goes here Heading 0 Row Row" at bounding box center [858, 152] width 1162 height 92
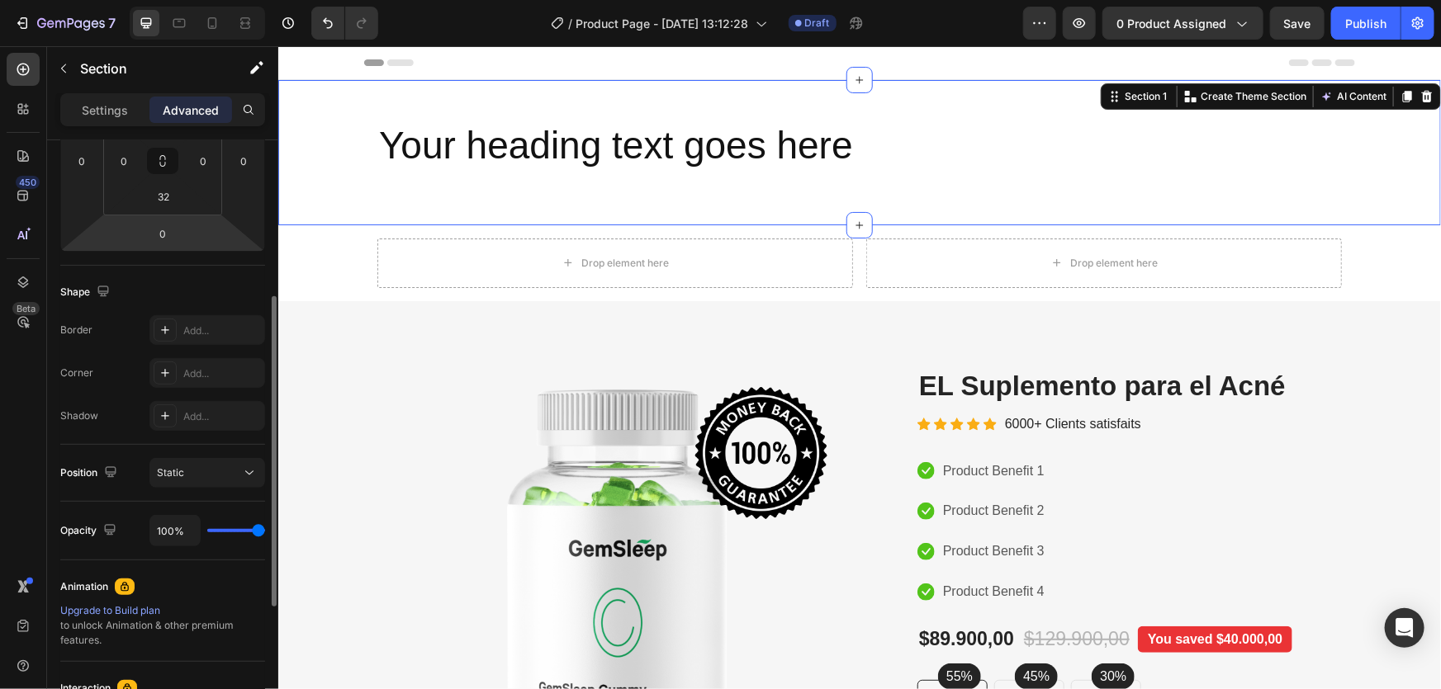
scroll to position [399, 0]
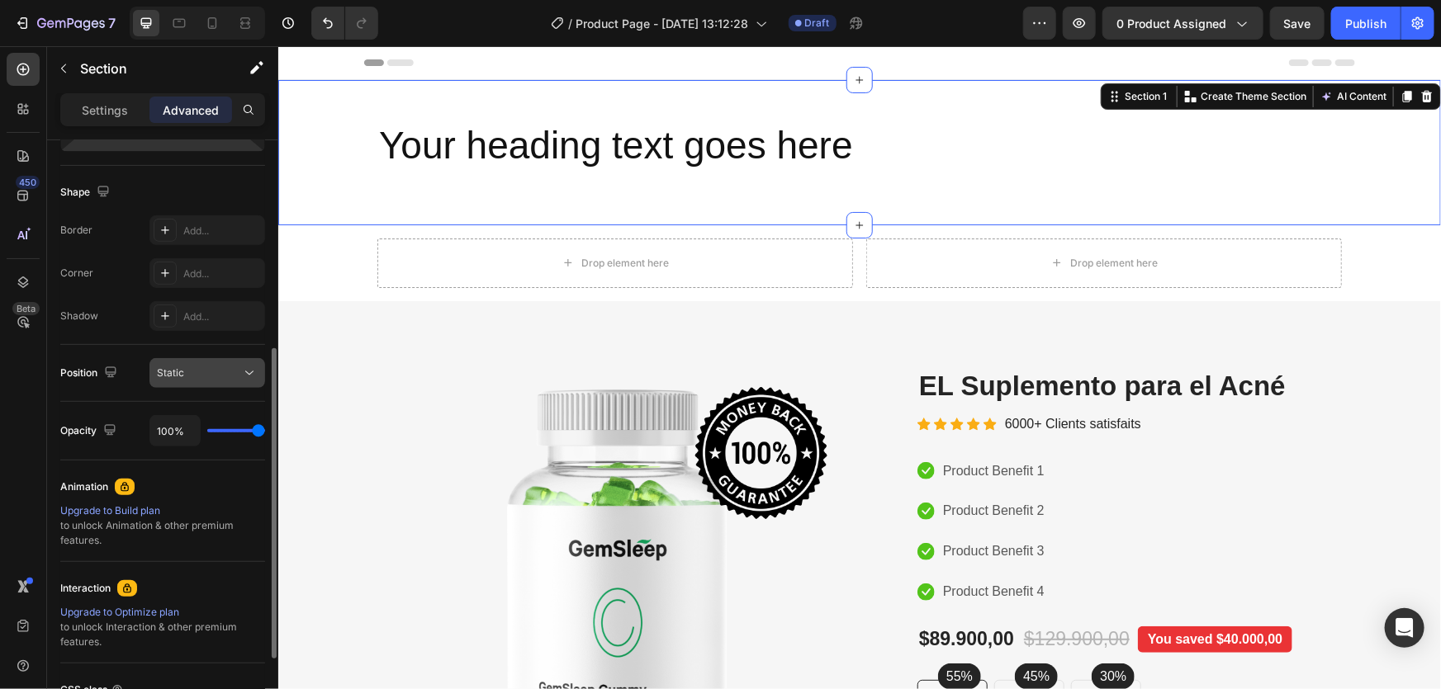
click at [248, 371] on icon at bounding box center [249, 373] width 17 height 17
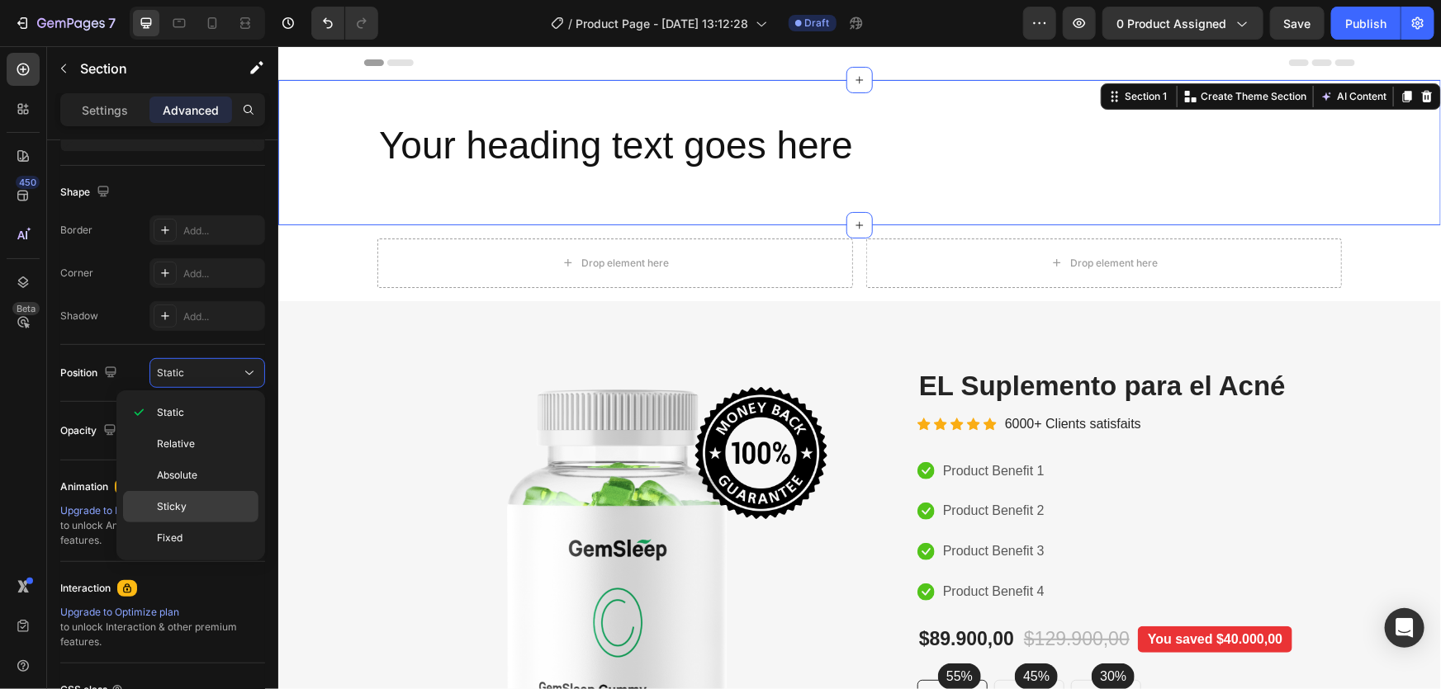
click at [214, 494] on div "Sticky" at bounding box center [190, 506] width 135 height 31
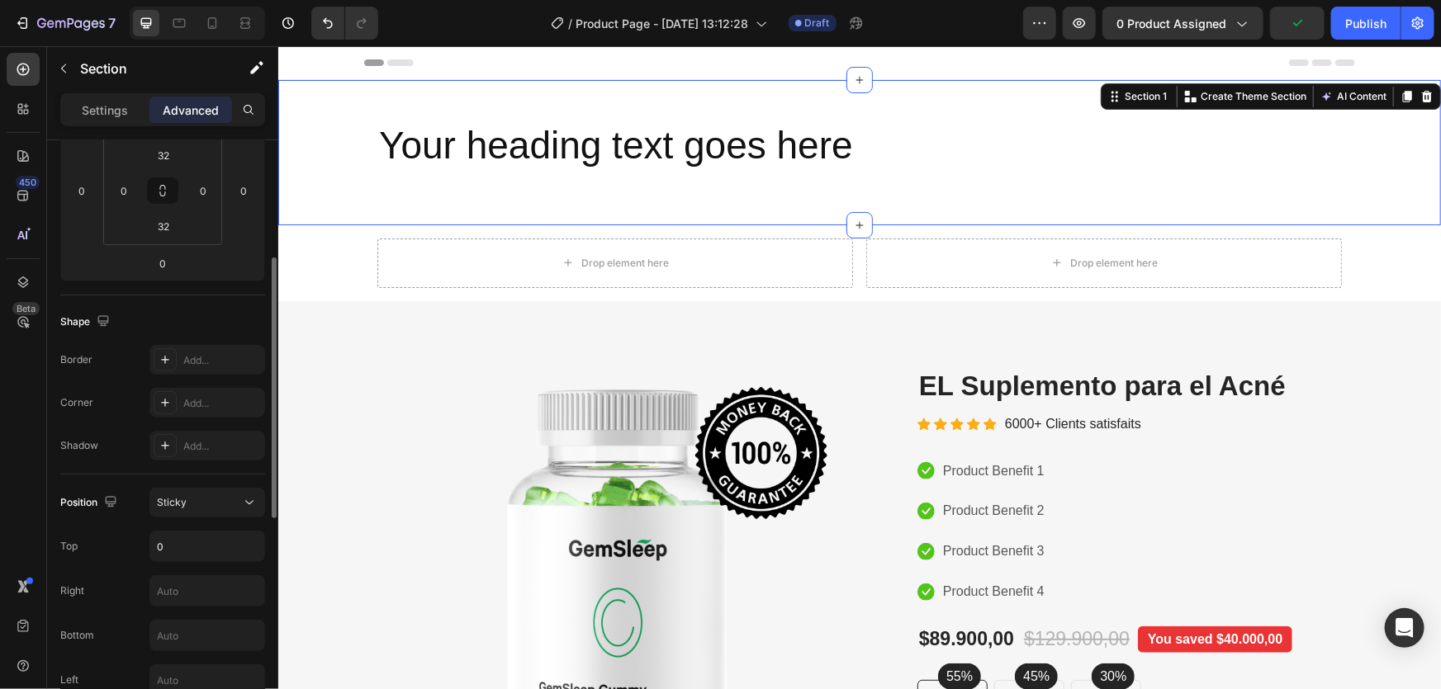
scroll to position [0, 0]
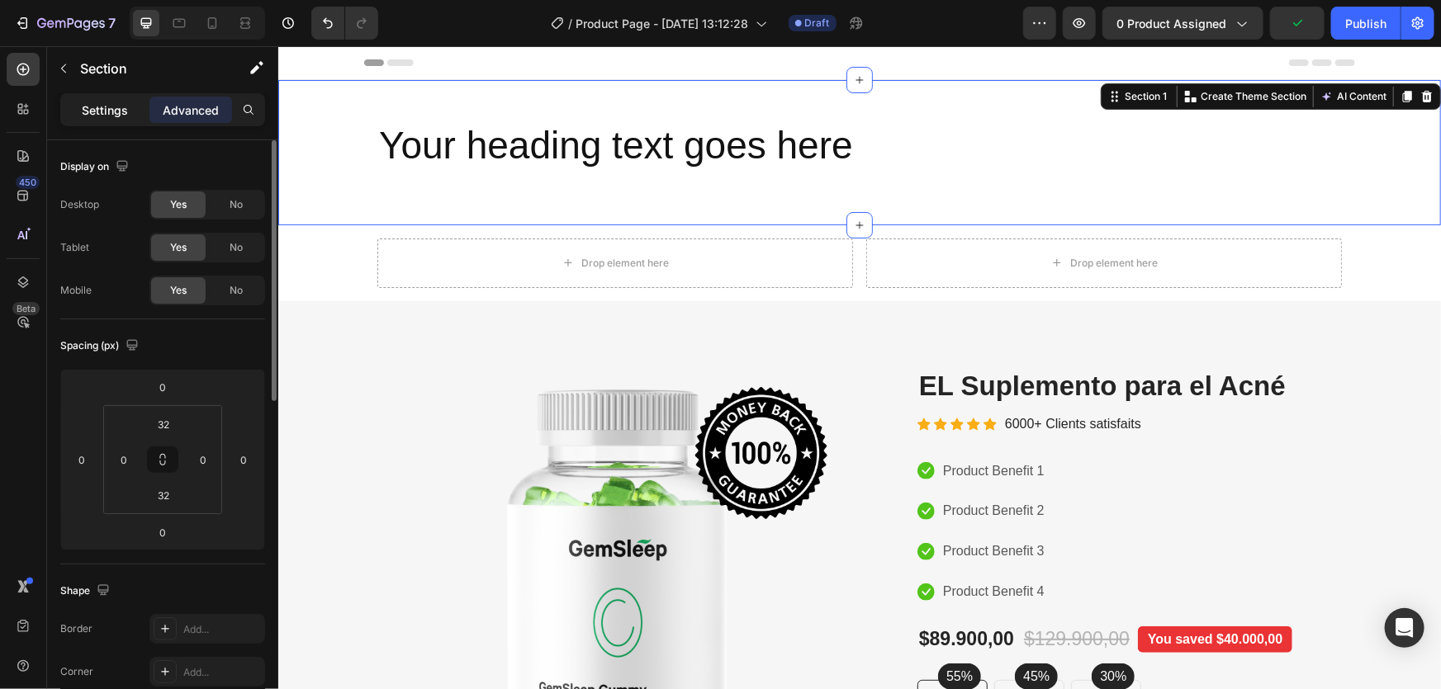
click at [112, 110] on p "Settings" at bounding box center [105, 110] width 46 height 17
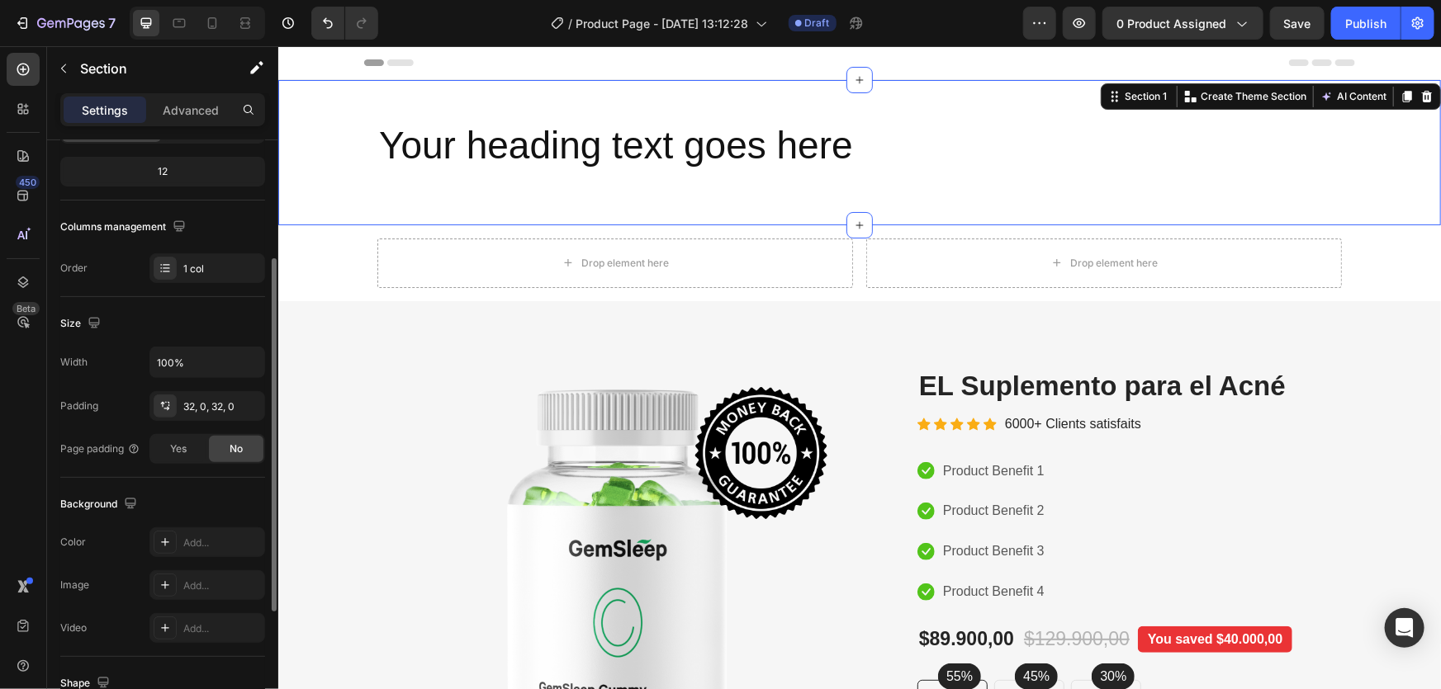
scroll to position [299, 0]
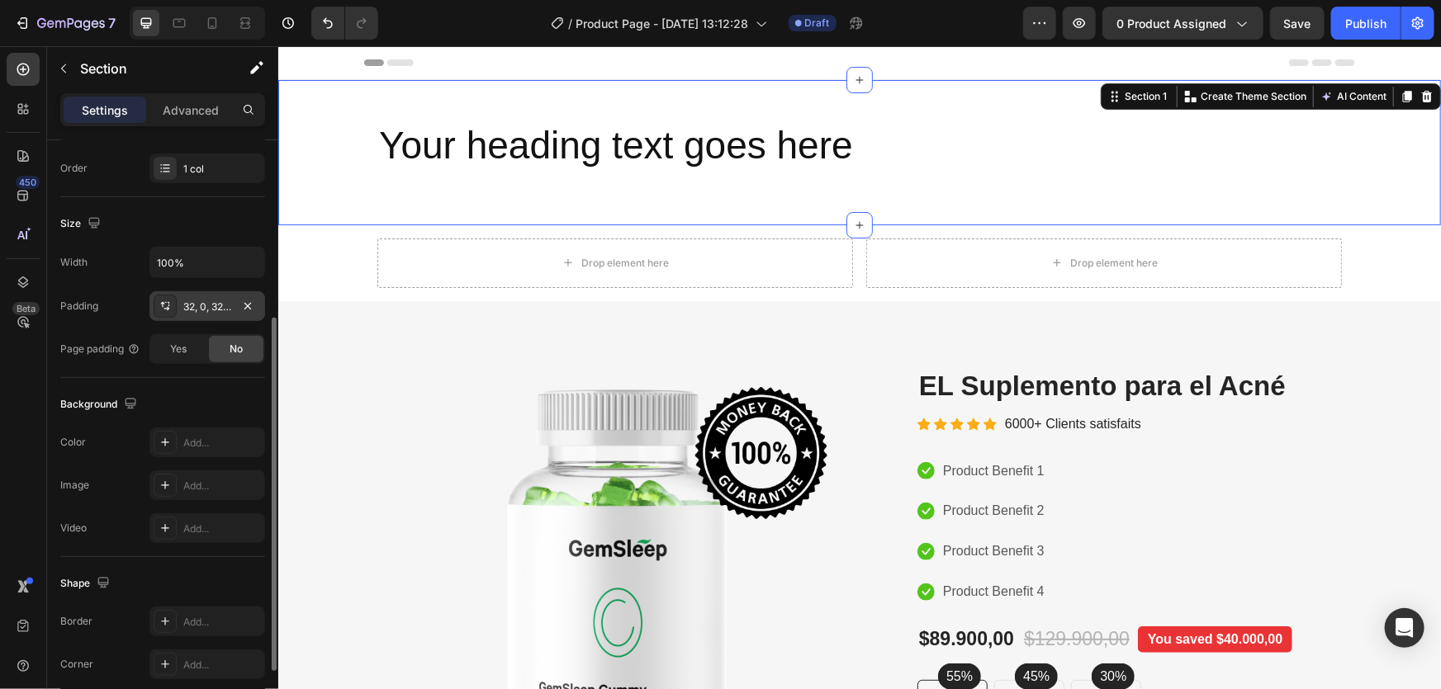
click at [165, 308] on icon at bounding box center [164, 306] width 13 height 13
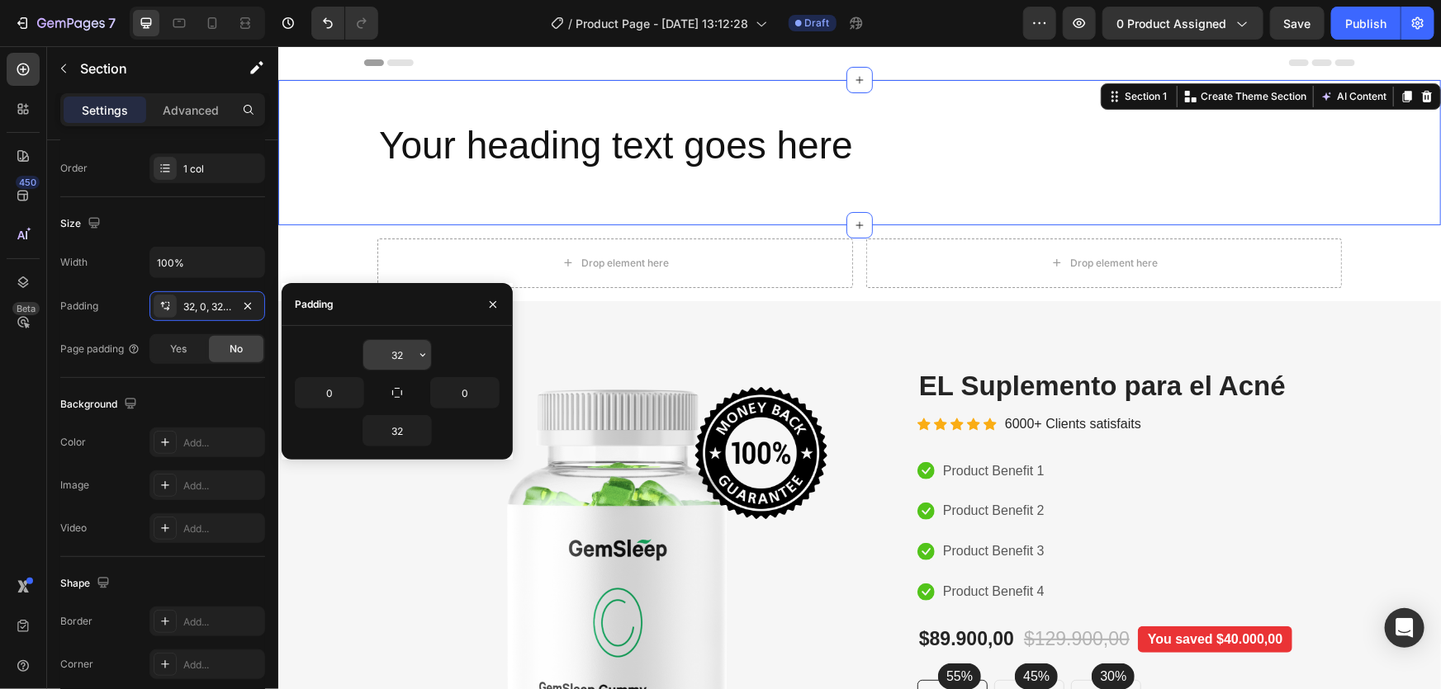
click at [372, 346] on input "32" at bounding box center [397, 355] width 68 height 30
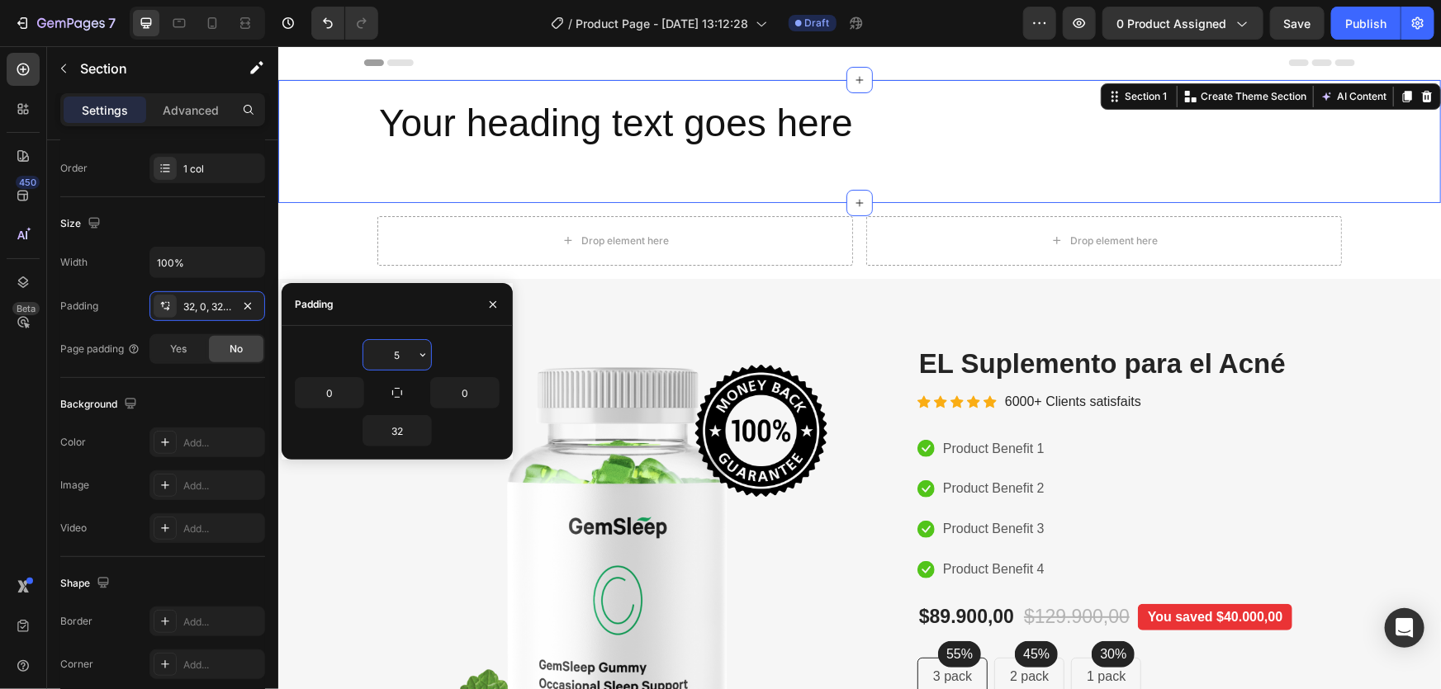
type input "5"
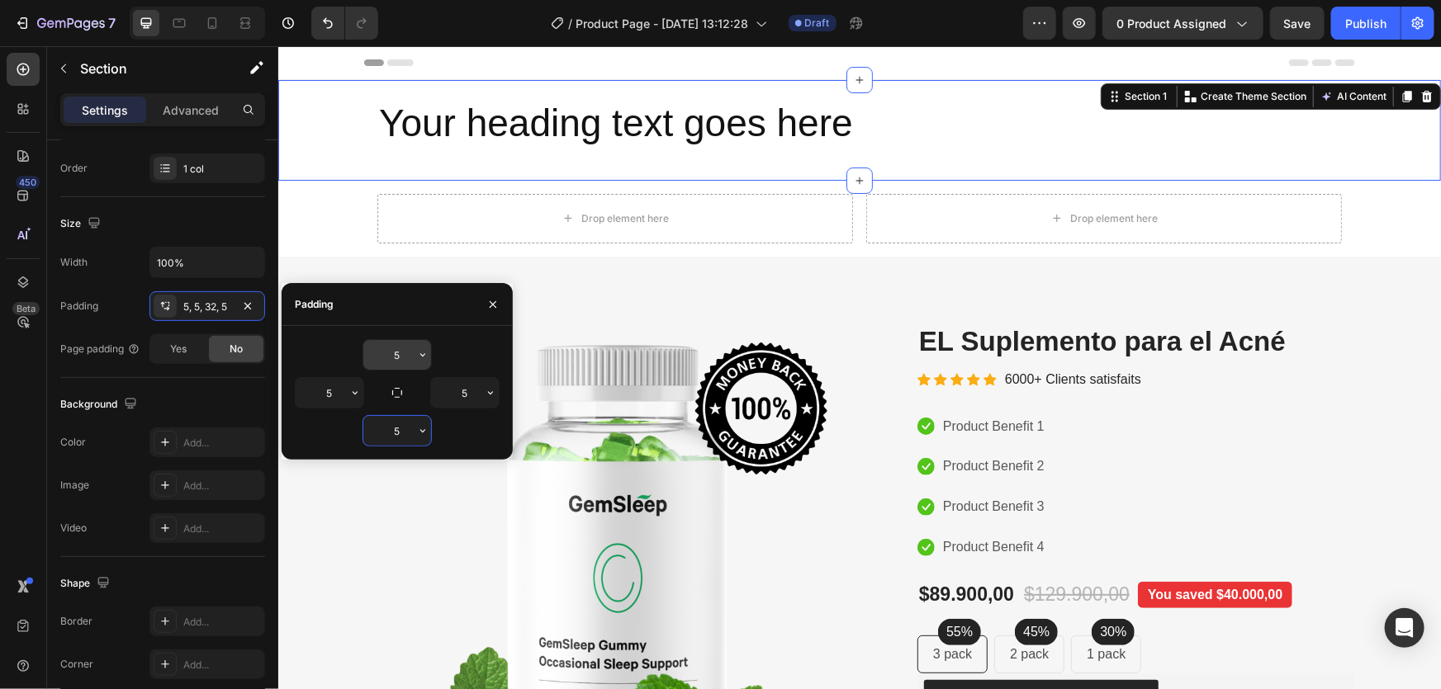
type input "5"
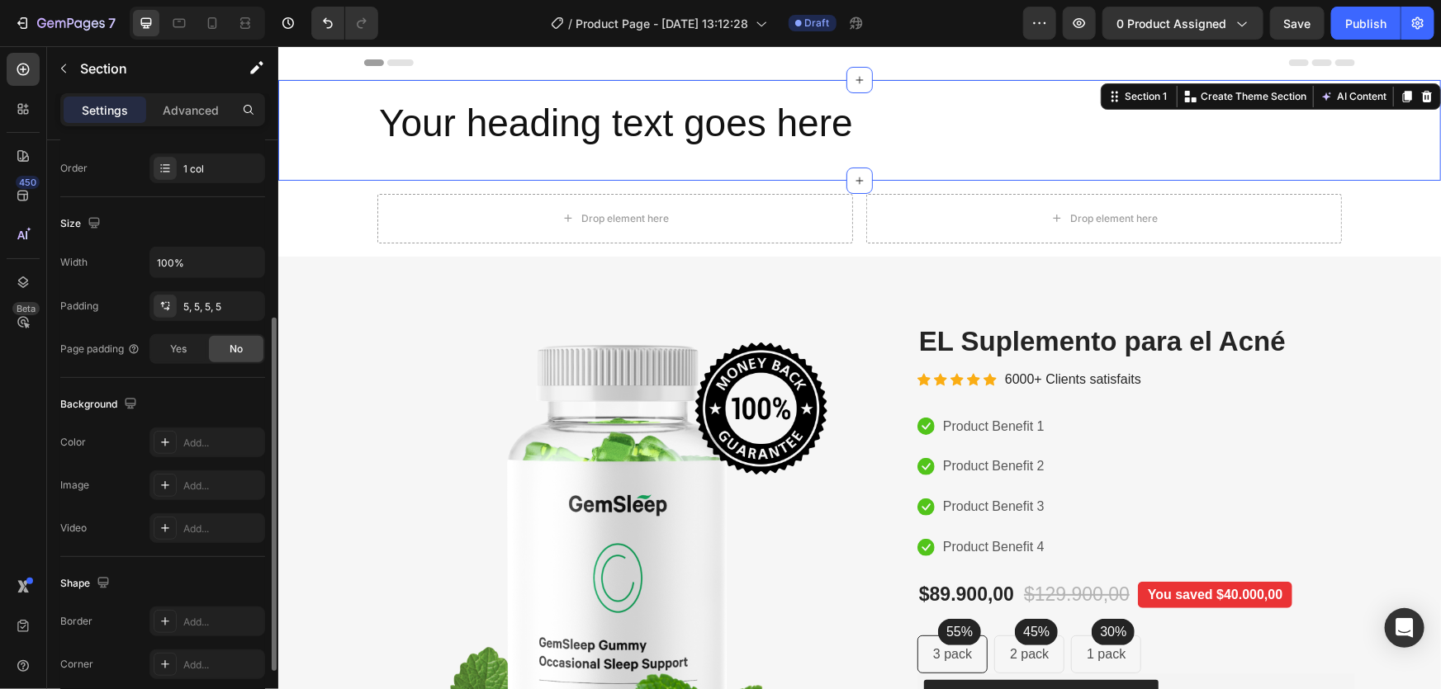
click at [87, 439] on div "Color Add..." at bounding box center [162, 443] width 205 height 30
click at [157, 438] on div at bounding box center [165, 442] width 23 height 23
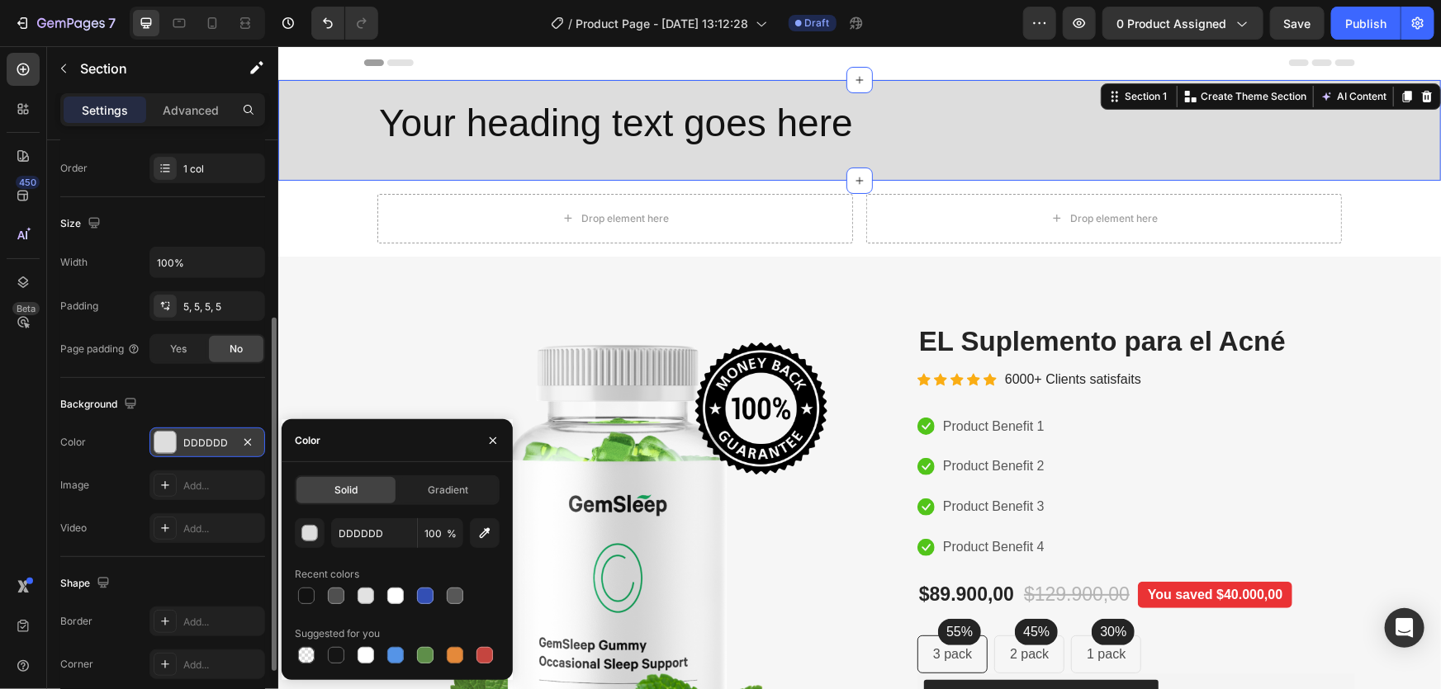
drag, startPoint x: 448, startPoint y: 651, endPoint x: 443, endPoint y: 635, distance: 16.4
click at [447, 651] on div at bounding box center [455, 655] width 17 height 17
type input "E4893A"
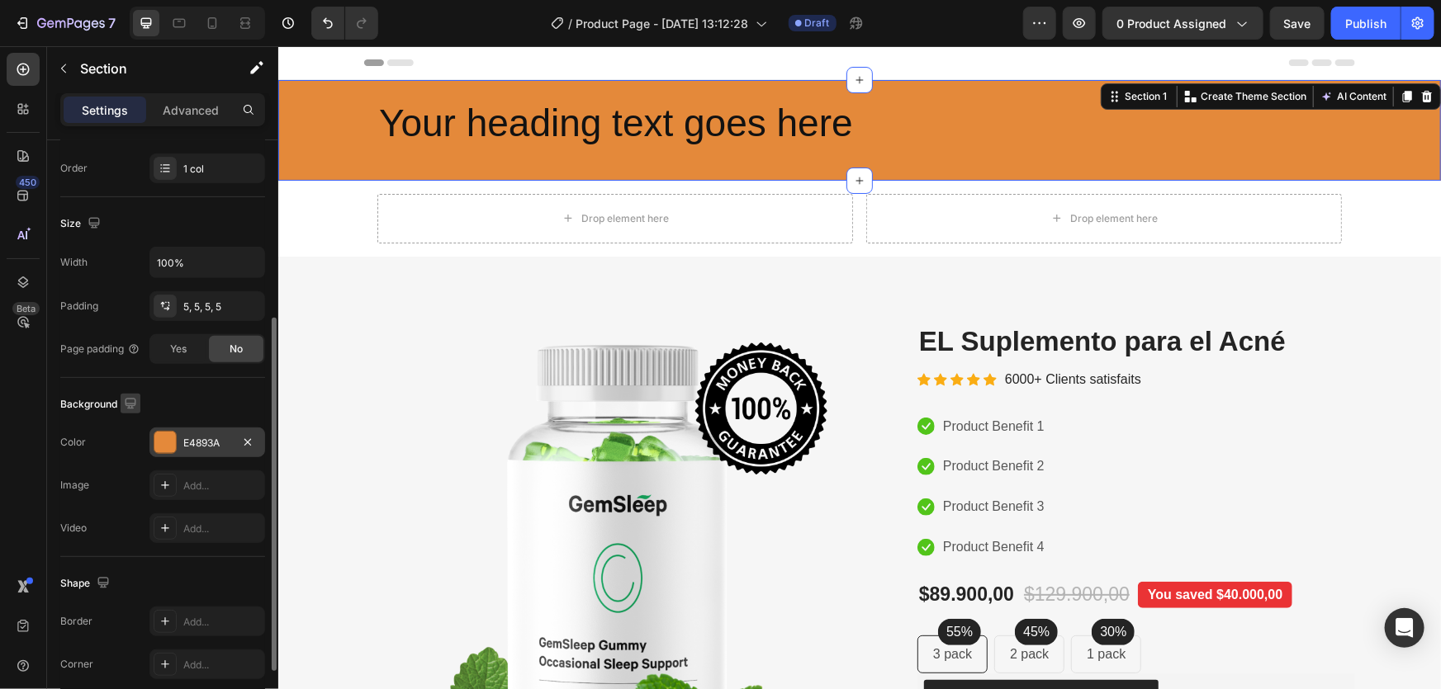
click at [140, 401] on button "button" at bounding box center [131, 404] width 20 height 20
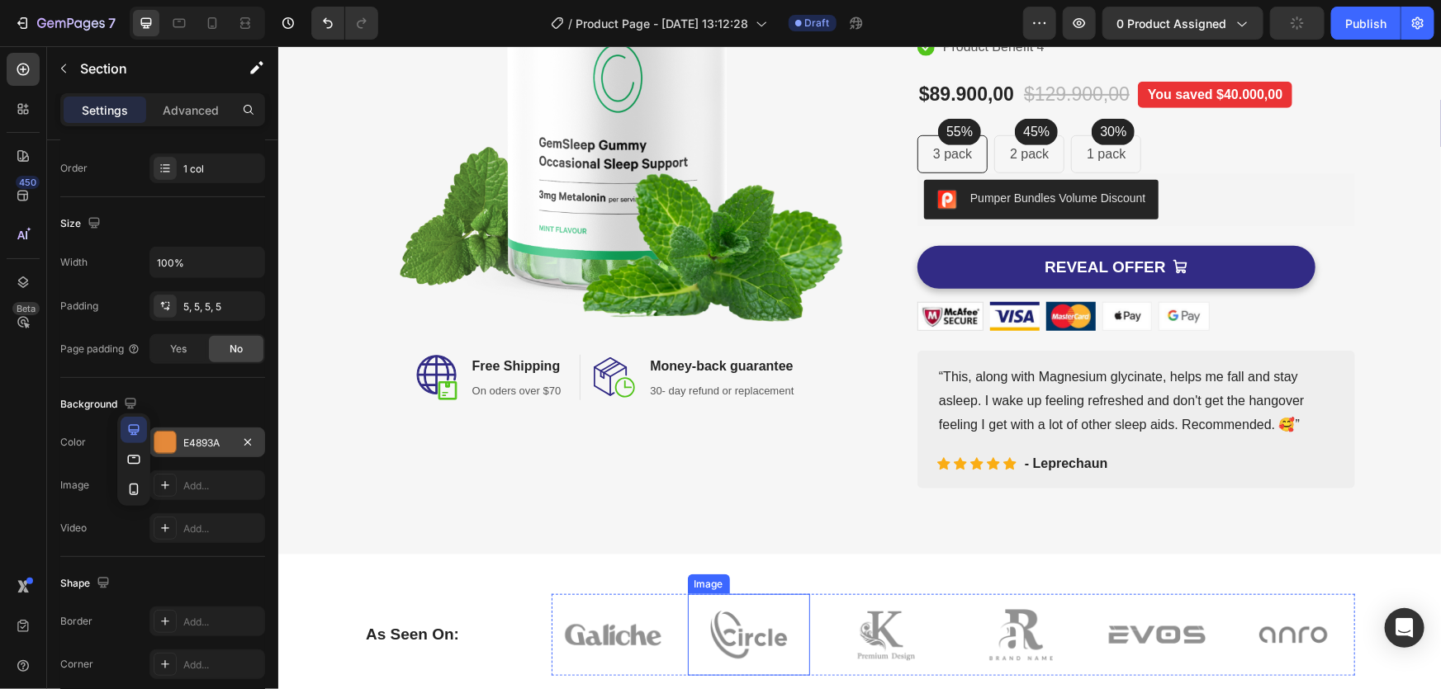
scroll to position [400, 0]
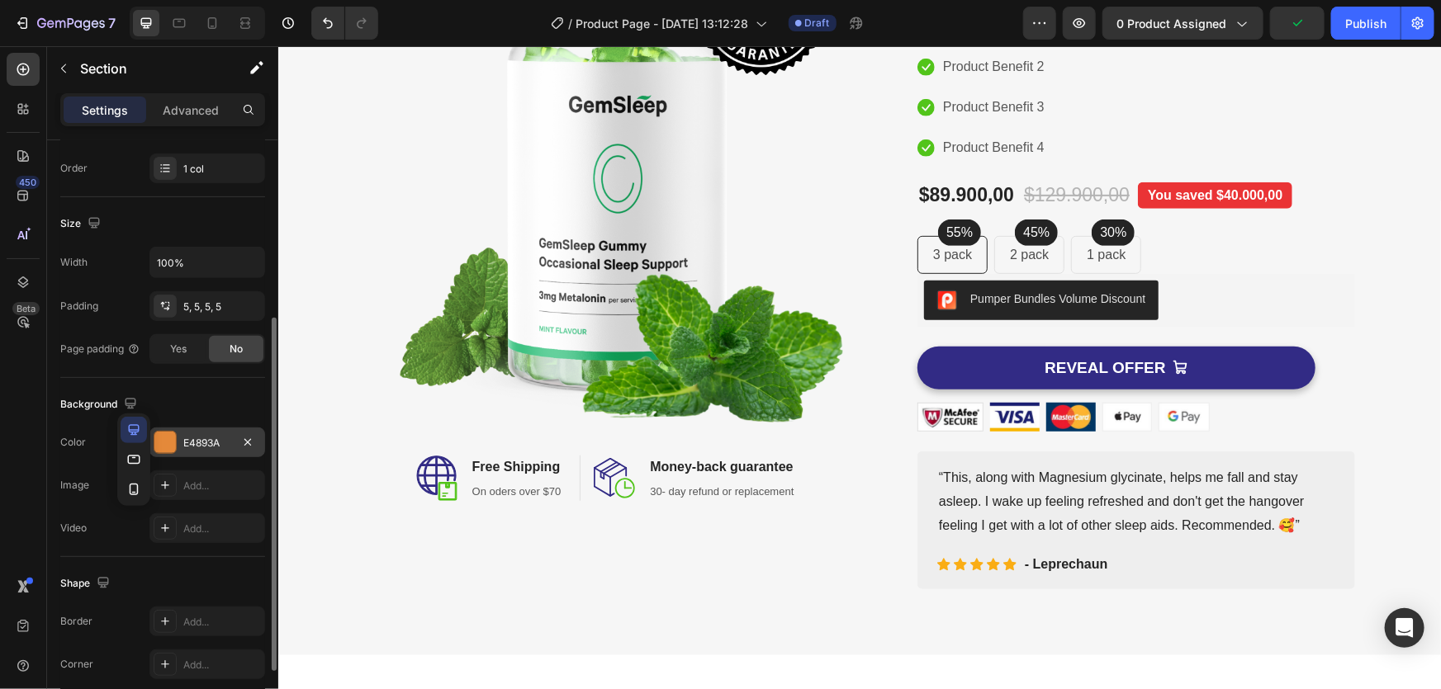
click at [231, 218] on div "Size" at bounding box center [162, 224] width 205 height 26
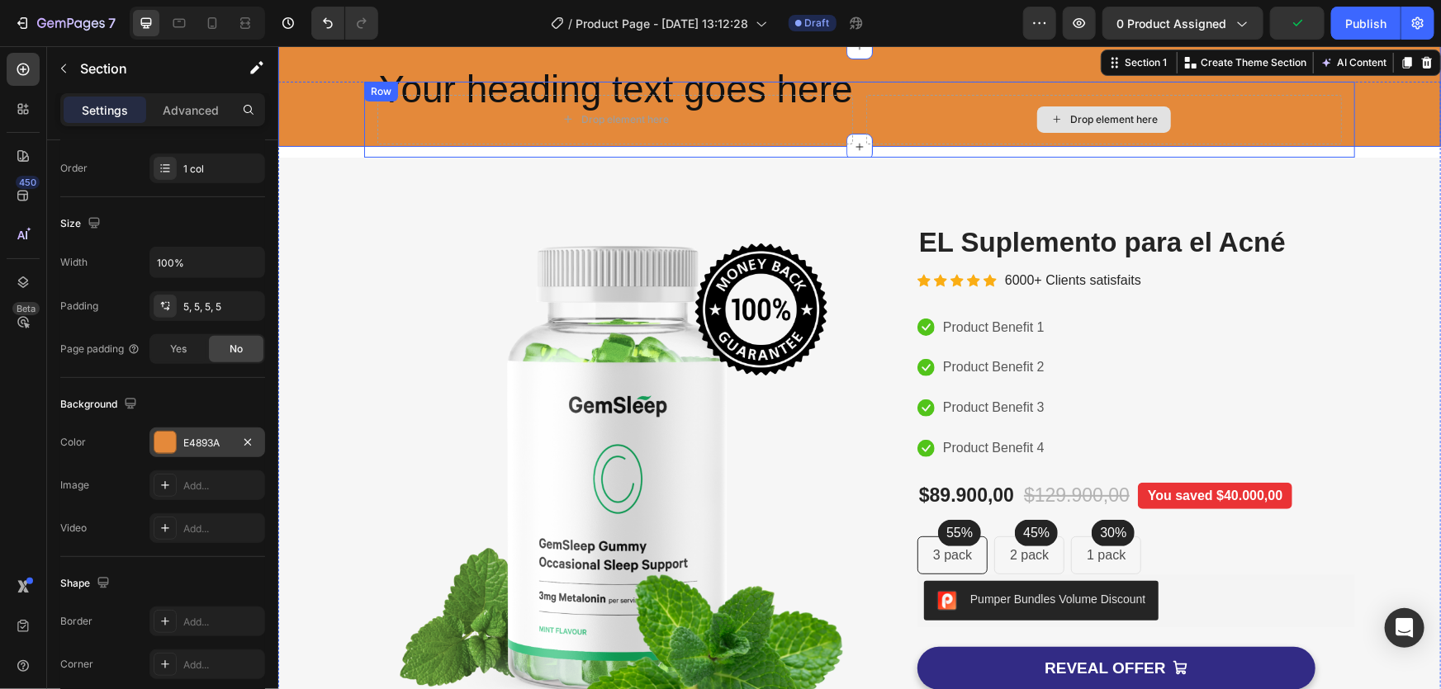
scroll to position [0, 0]
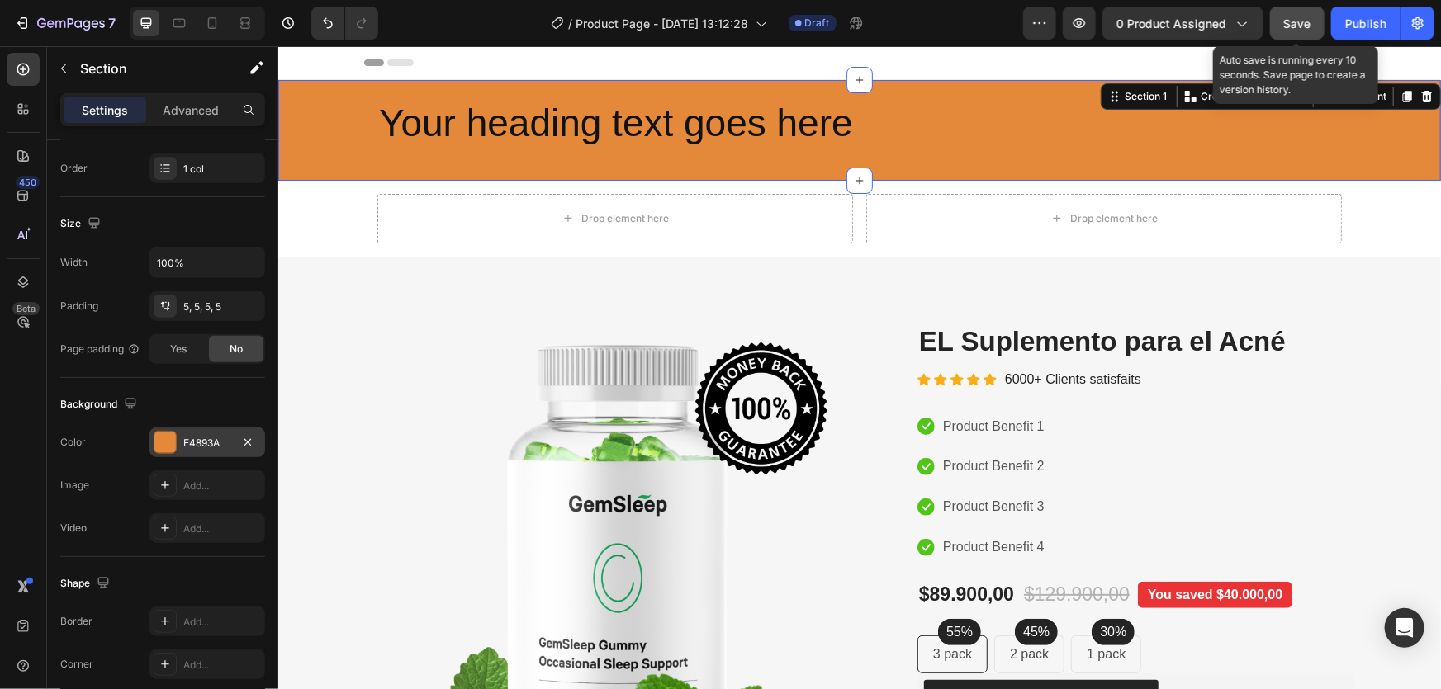
click at [1308, 20] on span "Save" at bounding box center [1297, 24] width 27 height 14
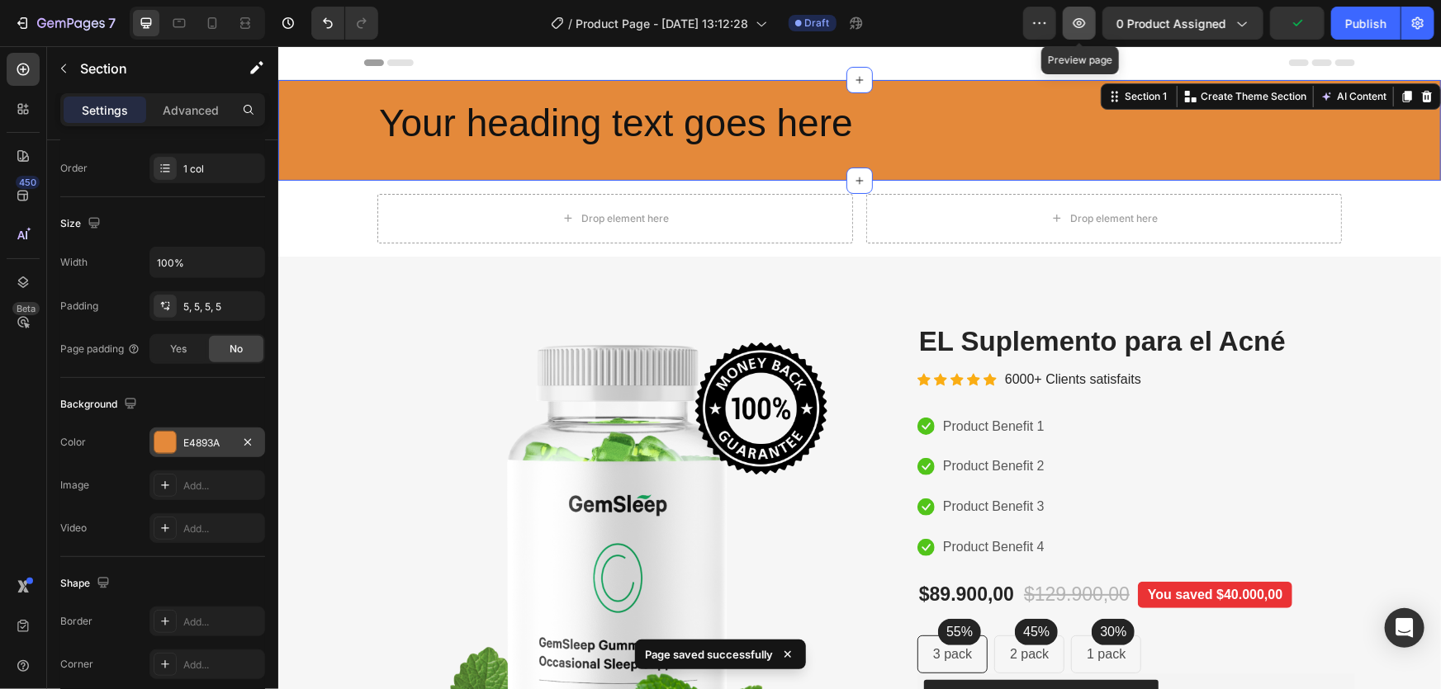
click at [1074, 25] on icon "button" at bounding box center [1079, 23] width 17 height 17
